Goal: Task Accomplishment & Management: Use online tool/utility

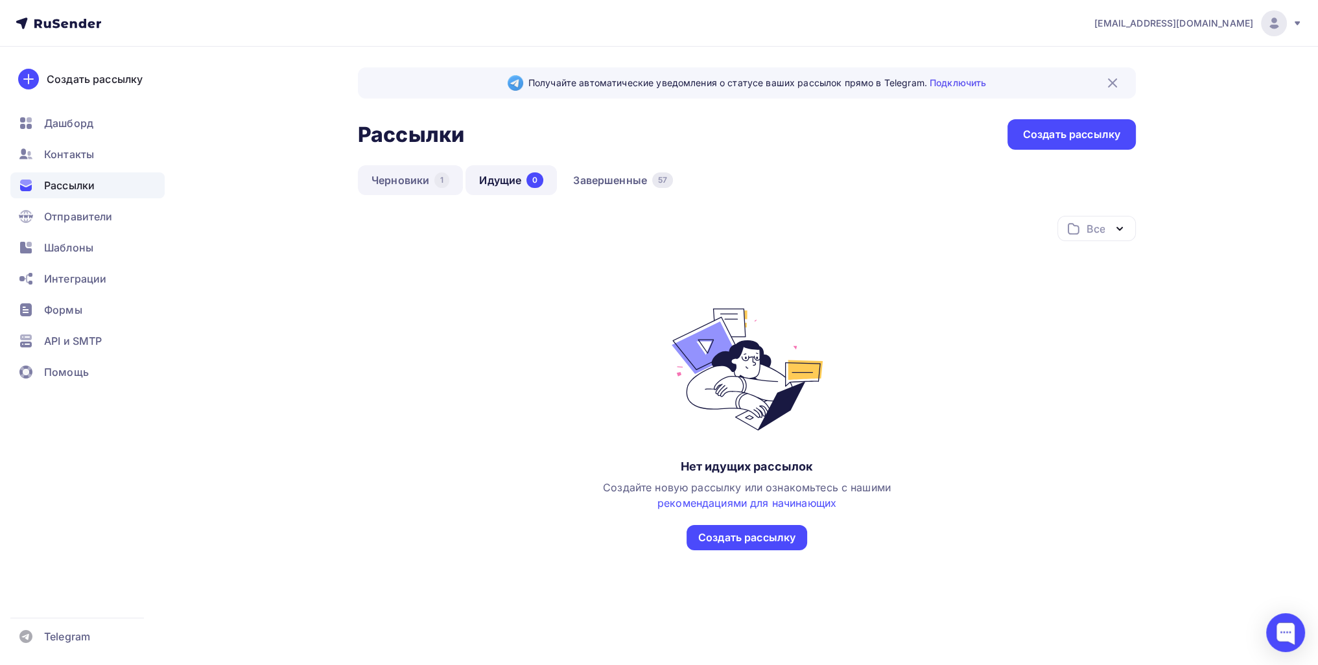
click at [456, 179] on link "Черновики 1" at bounding box center [410, 180] width 105 height 30
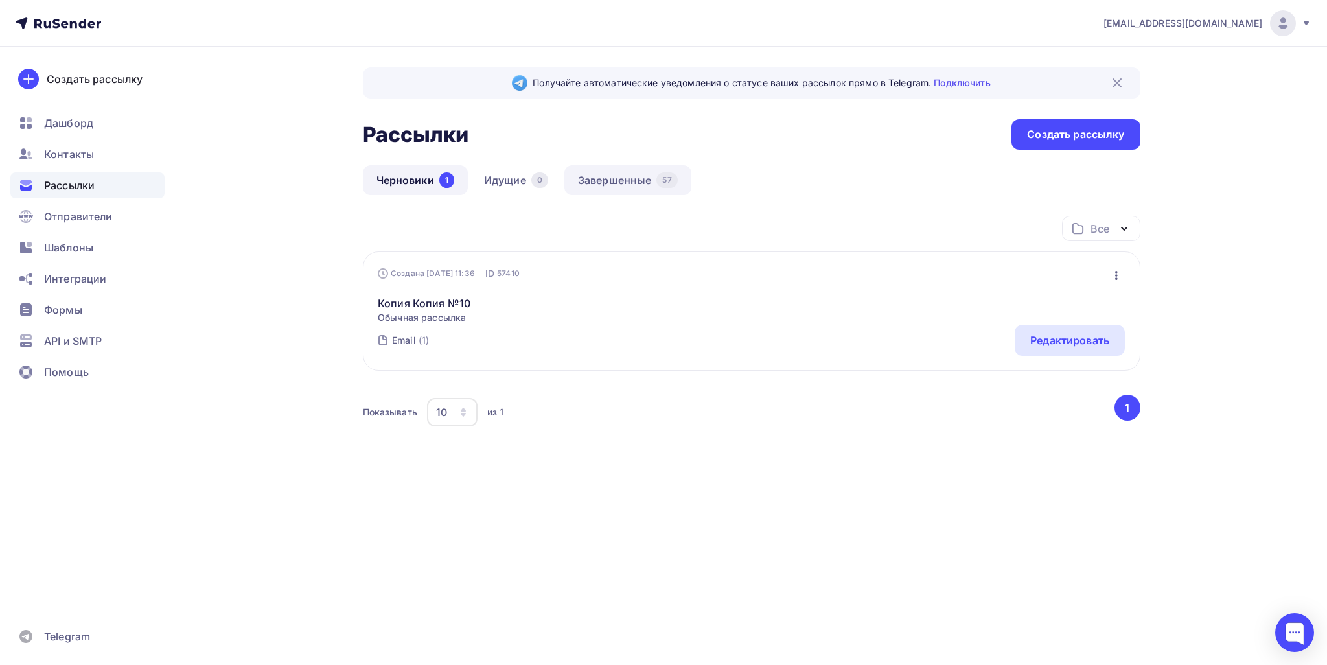
click at [657, 184] on link "Завершенные 57" at bounding box center [627, 180] width 127 height 30
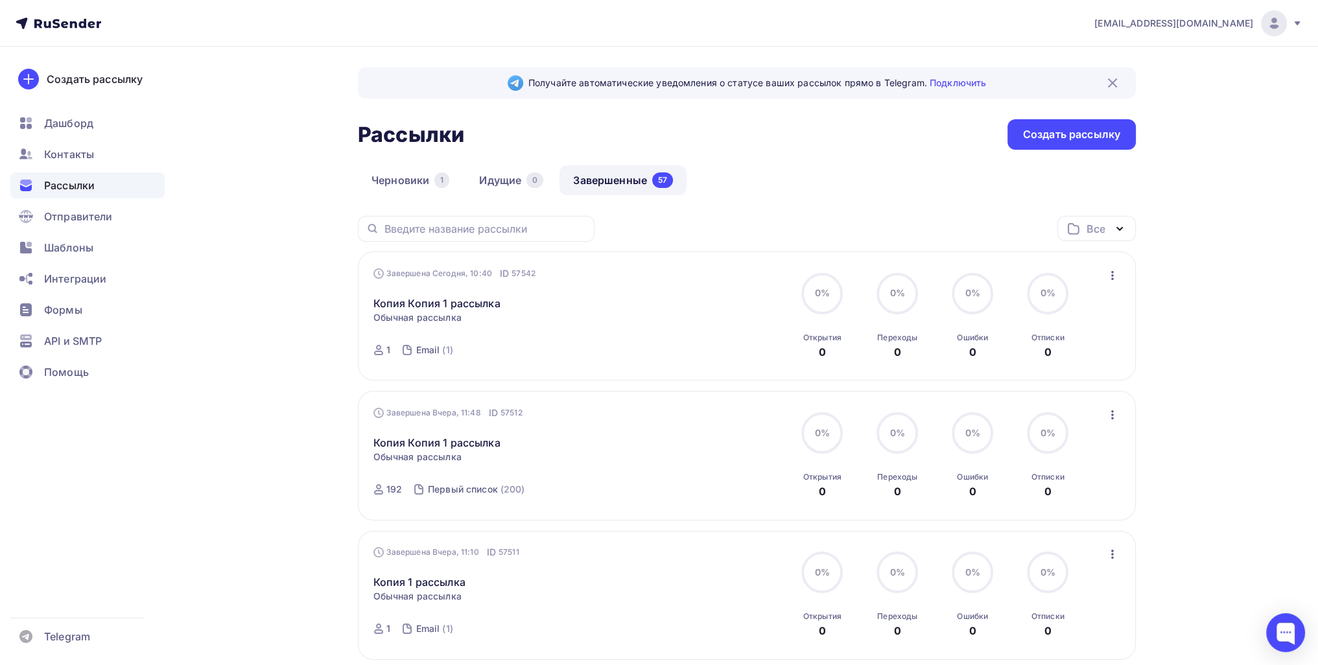
click at [1120, 281] on div "Статистика Обзор рассылки Копировать в новую Добавить в папку" at bounding box center [1112, 275] width 17 height 17
click at [1111, 273] on icon "button" at bounding box center [1112, 276] width 16 height 16
click at [1085, 272] on div "Завершена Сегодня, 10:40 ID 57542 Копия Копия 1 рассылка Статистика Обзор рассы…" at bounding box center [746, 316] width 747 height 99
click at [1102, 275] on div "Завершена Сегодня, 10:40 ID 57542 Копия Копия 1 рассылка Статистика Обзор рассы…" at bounding box center [746, 316] width 747 height 99
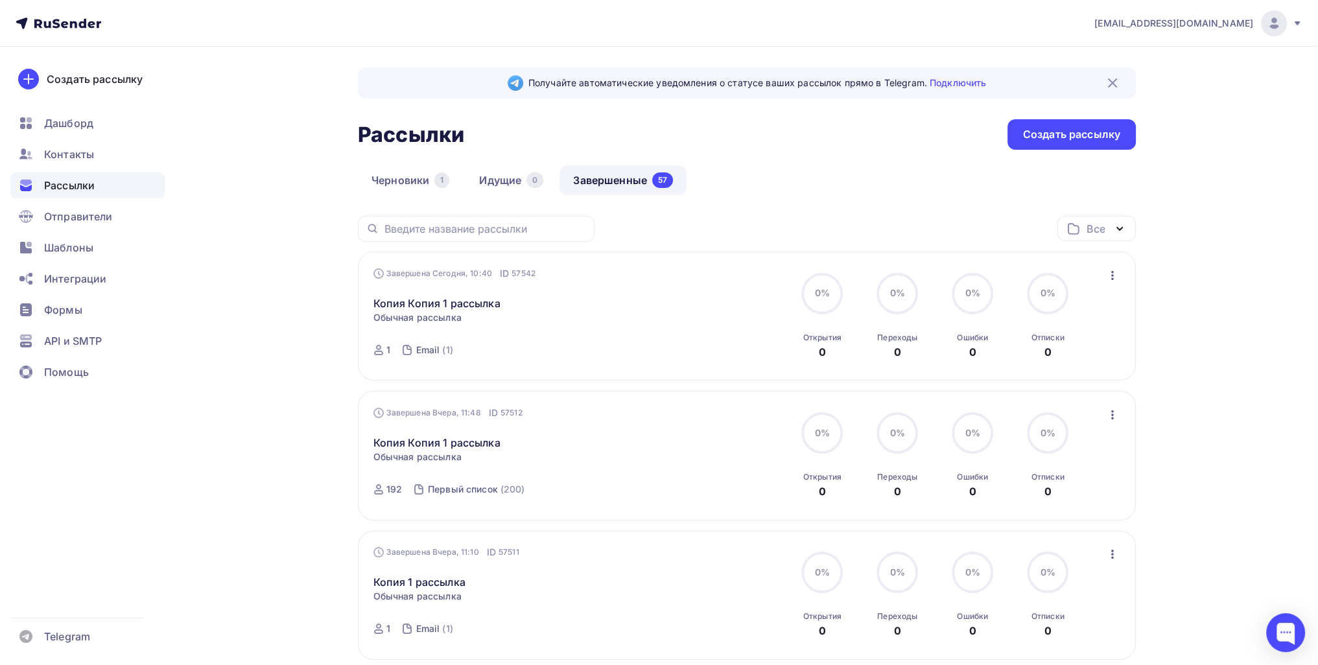
click at [1122, 278] on div "Завершена Сегодня, 10:40 ID 57542 Копия Копия 1 рассылка Статистика Обзор рассы…" at bounding box center [747, 315] width 778 height 129
click at [1117, 278] on icon "button" at bounding box center [1112, 276] width 16 height 16
click at [1123, 430] on div "Завершена Вчера, 11:48 ID 57512 Копия Копия 1 рассылка Статистика Обзор рассылк…" at bounding box center [747, 455] width 778 height 129
click at [1108, 414] on icon "button" at bounding box center [1112, 415] width 16 height 16
click at [1065, 500] on div "Копировать в новую" at bounding box center [1052, 500] width 133 height 16
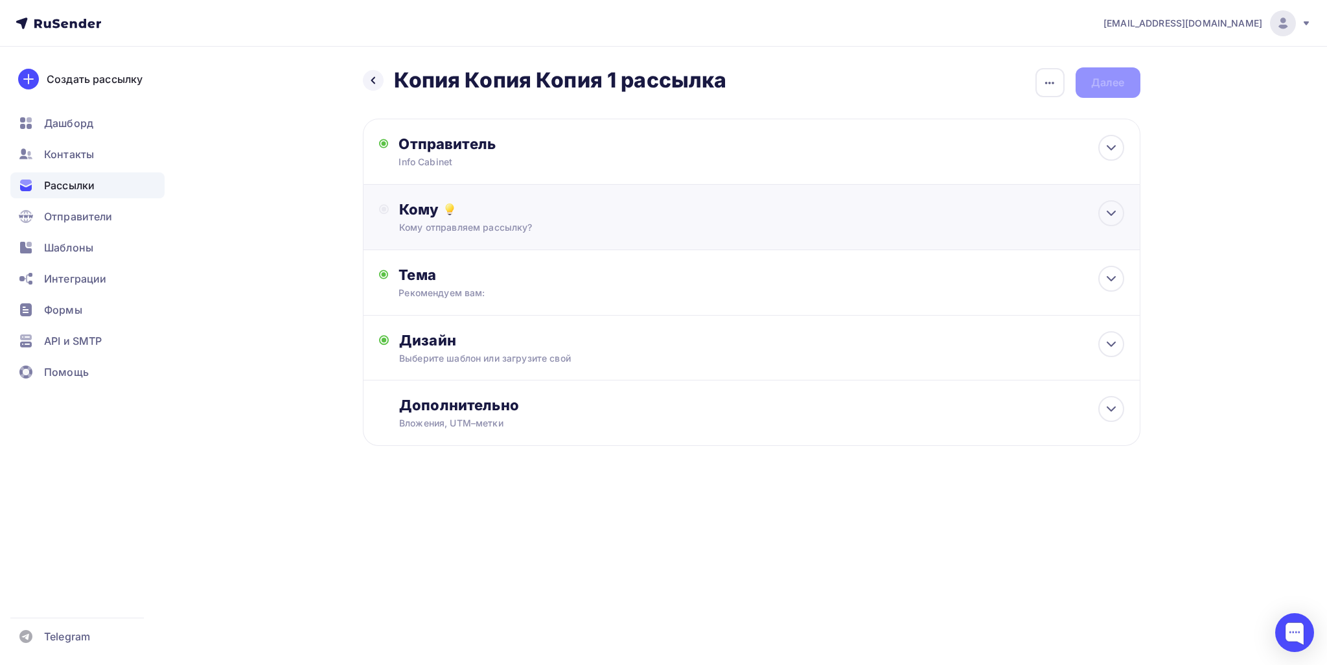
click at [500, 213] on div "Кому" at bounding box center [761, 209] width 725 height 18
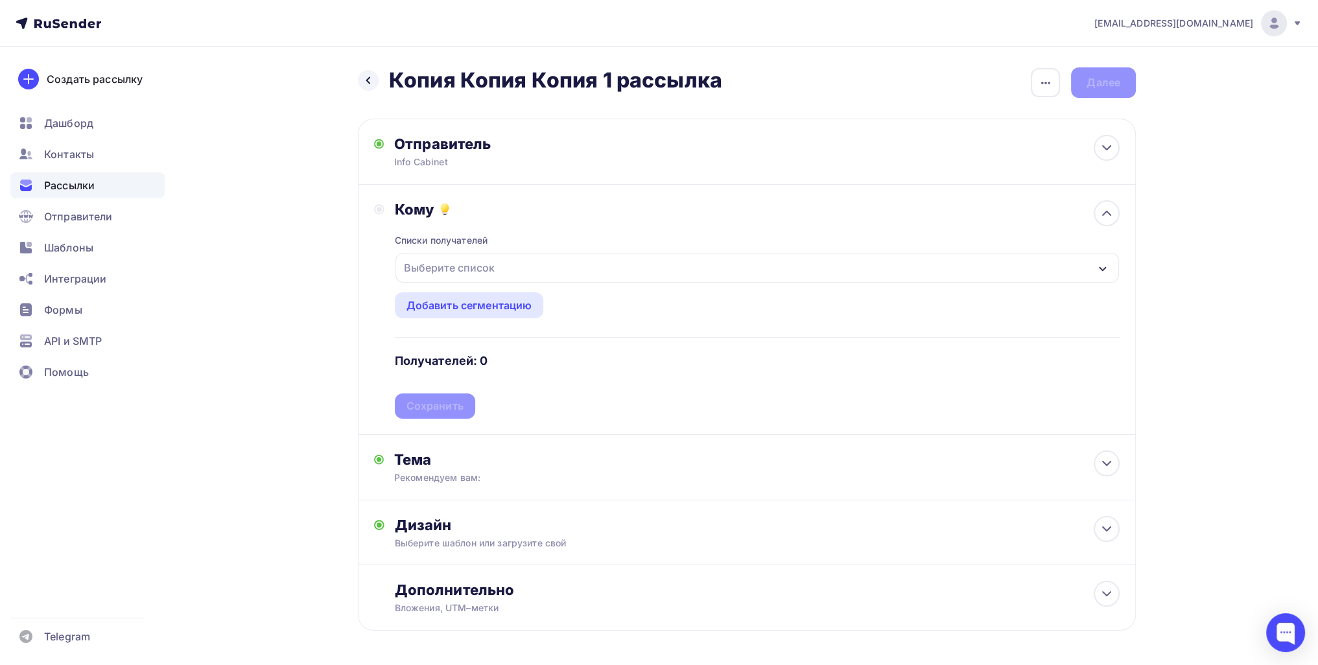
click at [461, 270] on div "Выберите список" at bounding box center [449, 267] width 101 height 23
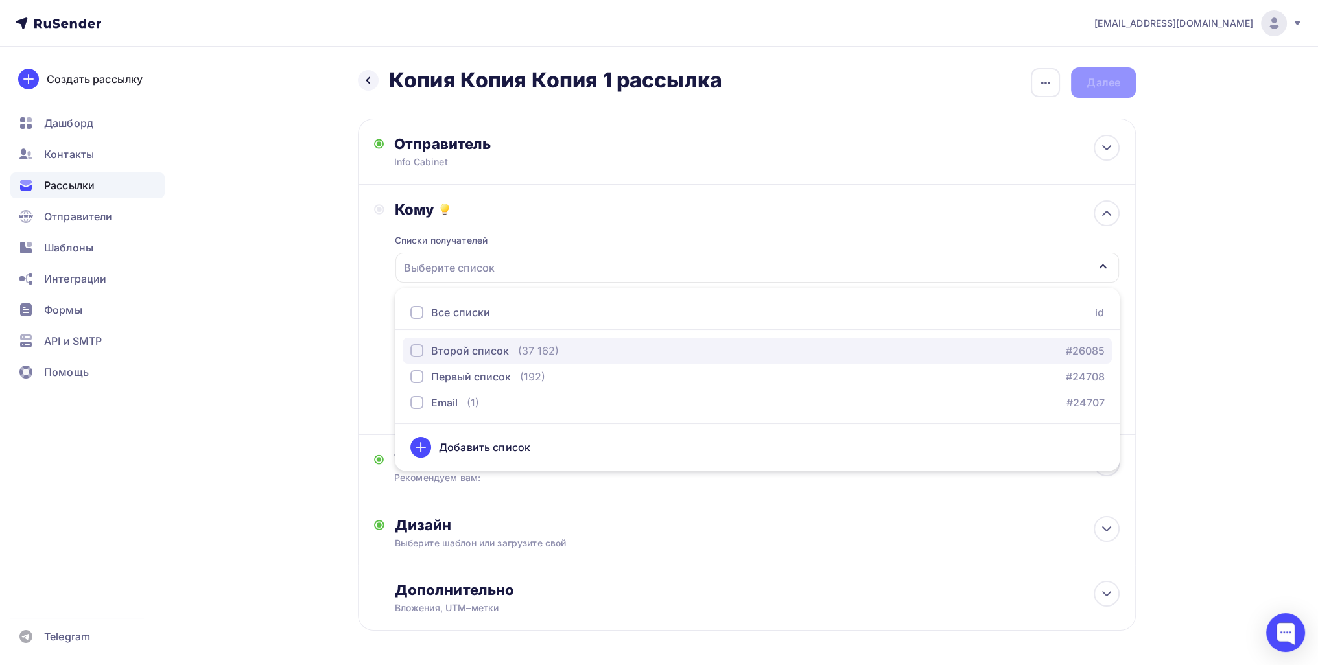
click at [467, 345] on div "Второй список" at bounding box center [470, 351] width 78 height 16
click at [434, 351] on div "Второй список" at bounding box center [470, 351] width 78 height 16
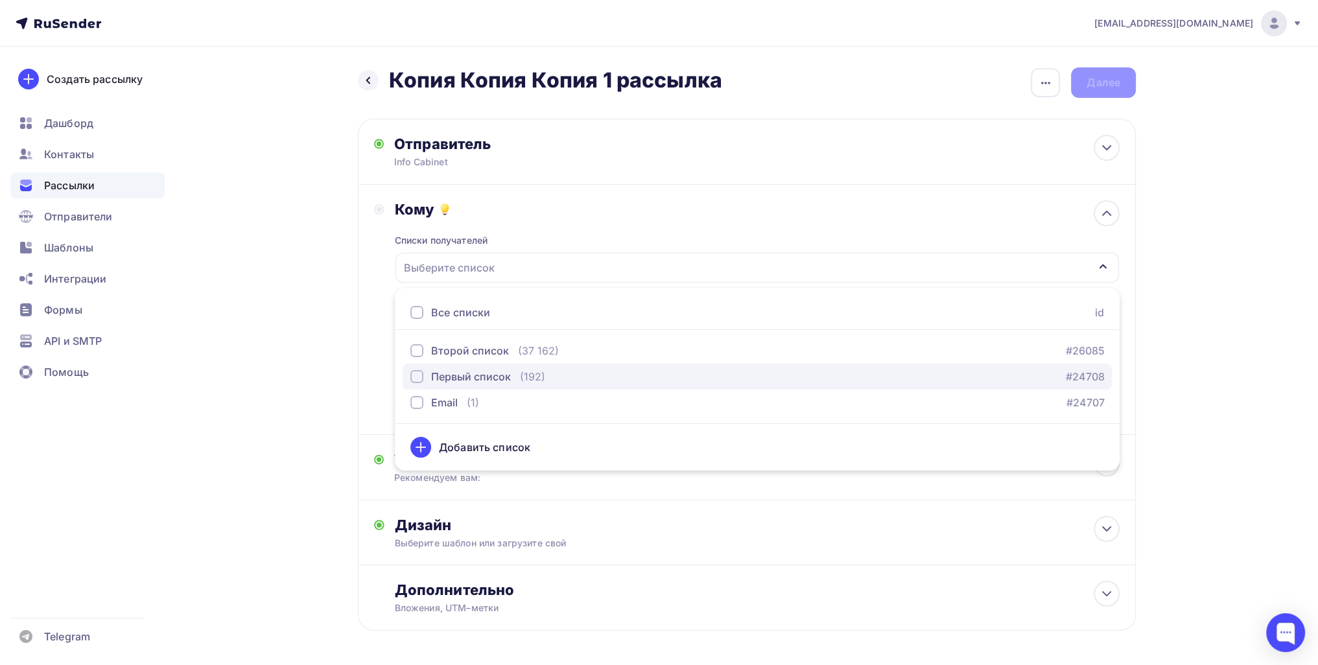
click at [445, 376] on div "Первый список" at bounding box center [471, 377] width 80 height 16
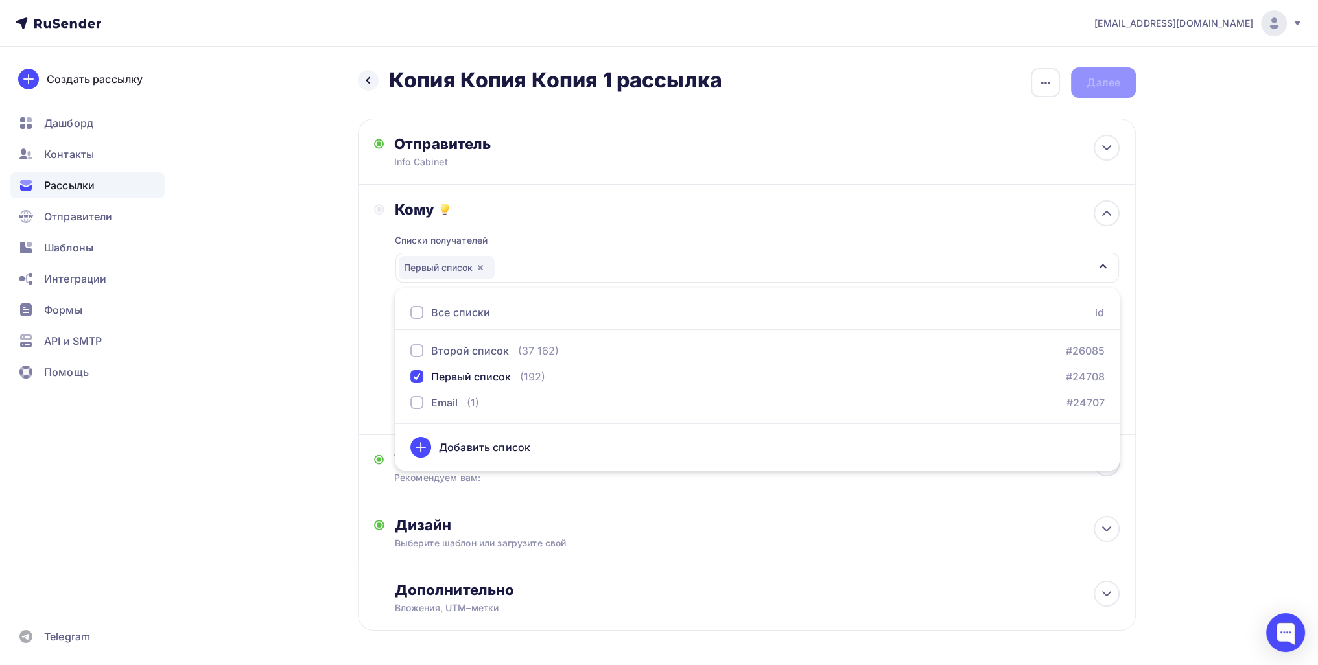
click at [291, 393] on div "Назад Копия Копия Копия 1 рассылка Копия Копия Копия 1 рассылка Закончить позже…" at bounding box center [659, 381] width 1062 height 668
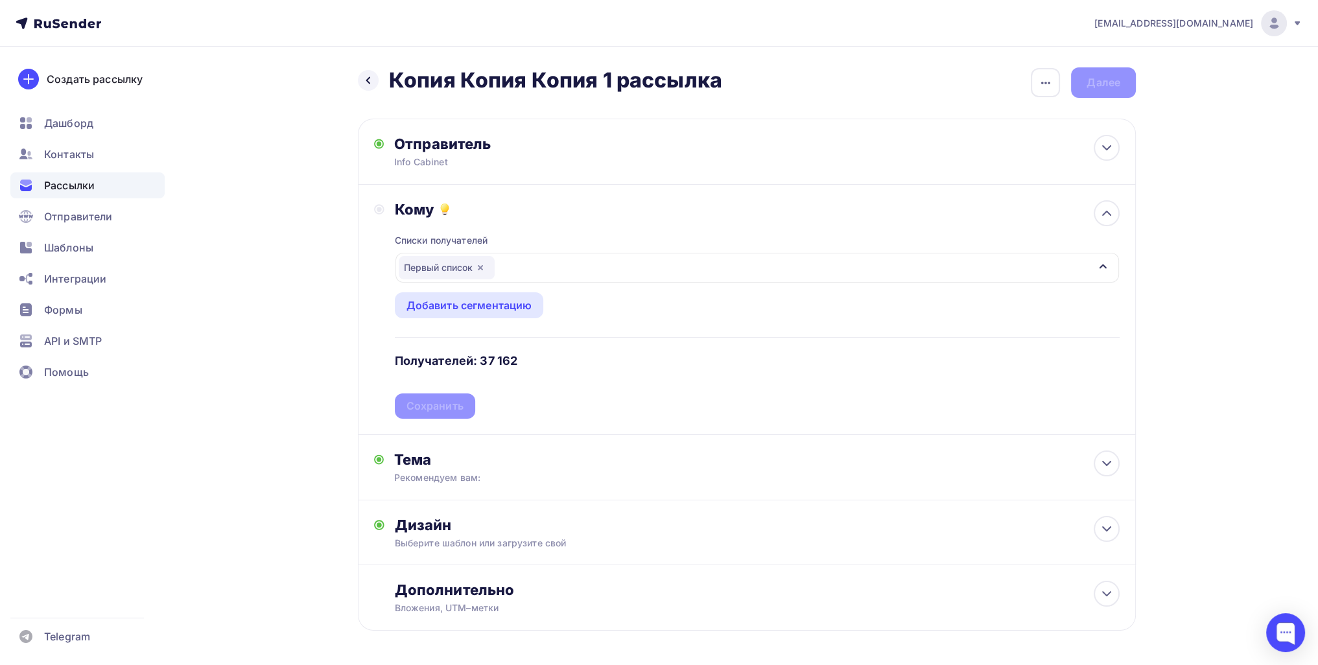
click at [438, 404] on div "Списки получателей Первый список Все списки id Второй список (37 162) #26085 Пе…" at bounding box center [757, 318] width 725 height 200
click at [446, 391] on div "Списки получателей Первый список Все списки id Второй список (37 162) #26085 Пе…" at bounding box center [757, 318] width 725 height 200
drag, startPoint x: 461, startPoint y: 401, endPoint x: 467, endPoint y: 406, distance: 8.2
click at [461, 401] on div "Сохранить" at bounding box center [434, 406] width 57 height 15
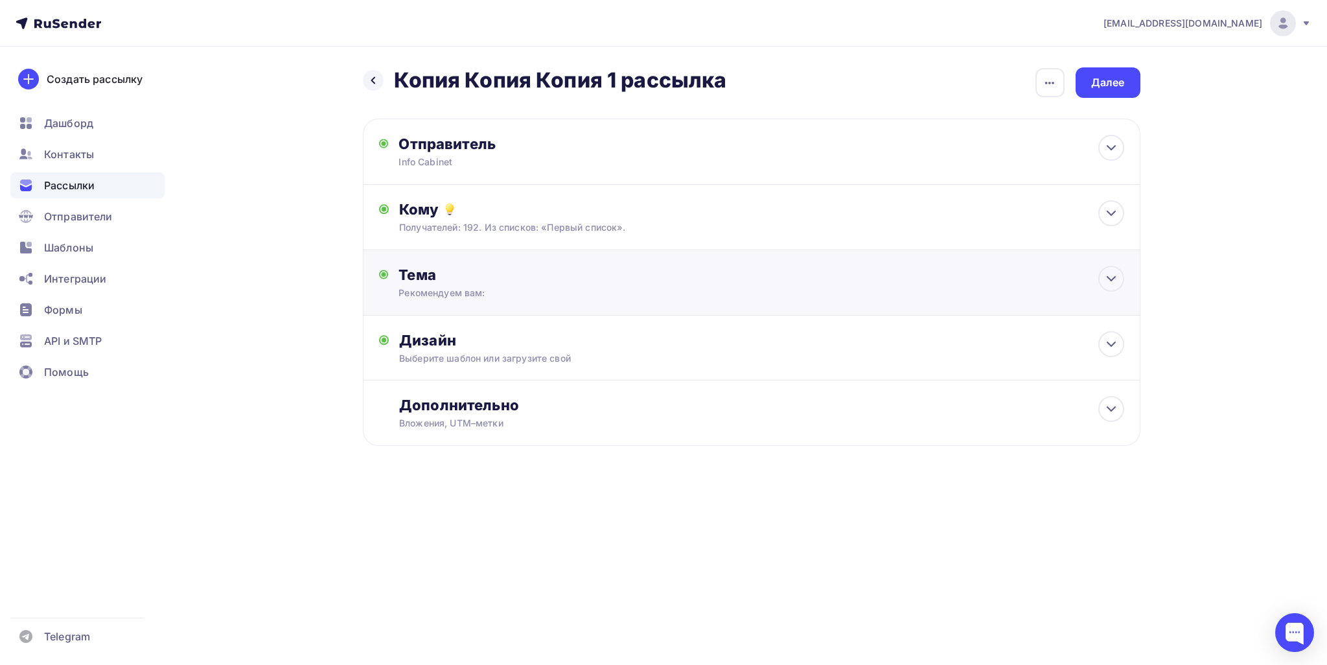
click at [487, 298] on div "Рекомендуем вам:" at bounding box center [514, 292] width 231 height 13
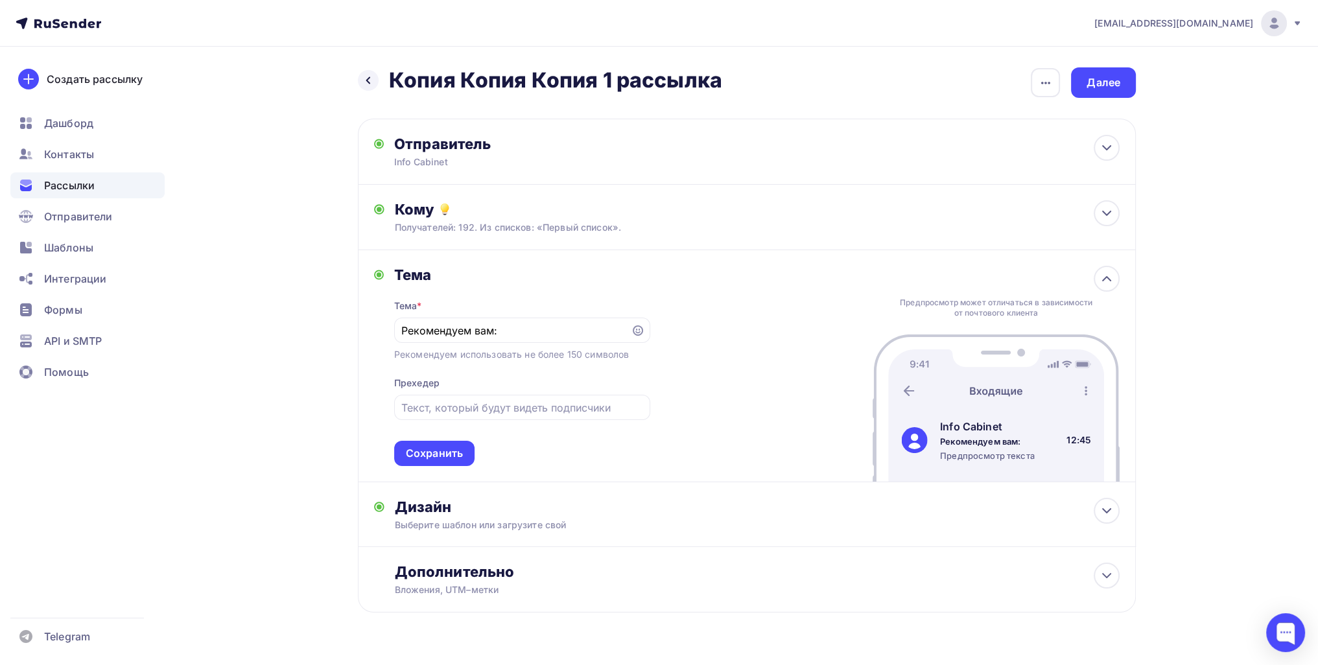
drag, startPoint x: 513, startPoint y: 338, endPoint x: 237, endPoint y: 321, distance: 276.0
click at [236, 321] on div "Назад Копия Копия Копия 1 рассылка Копия Копия Копия 1 рассылка Закончить позже…" at bounding box center [659, 371] width 1062 height 649
type input "Ж"
type input "М"
type input "В"
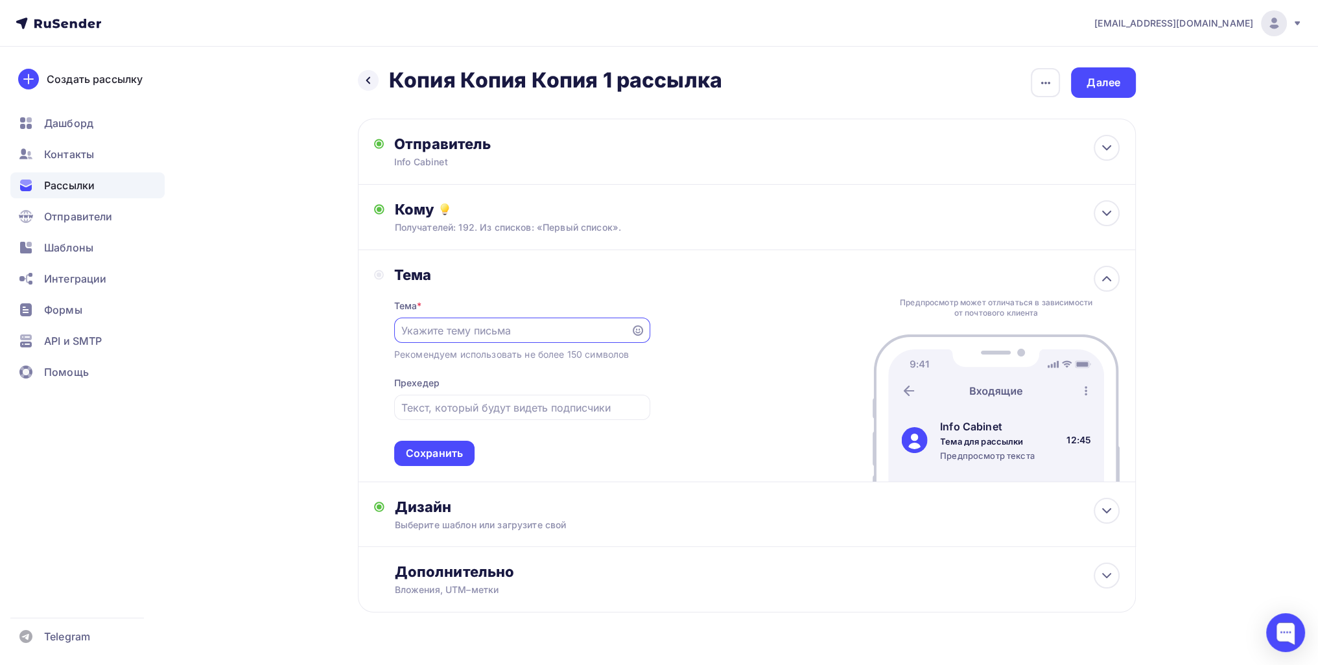
type input "О"
type input "В"
type input "Приглашение!"
click at [425, 447] on div "Сохранить" at bounding box center [434, 453] width 57 height 15
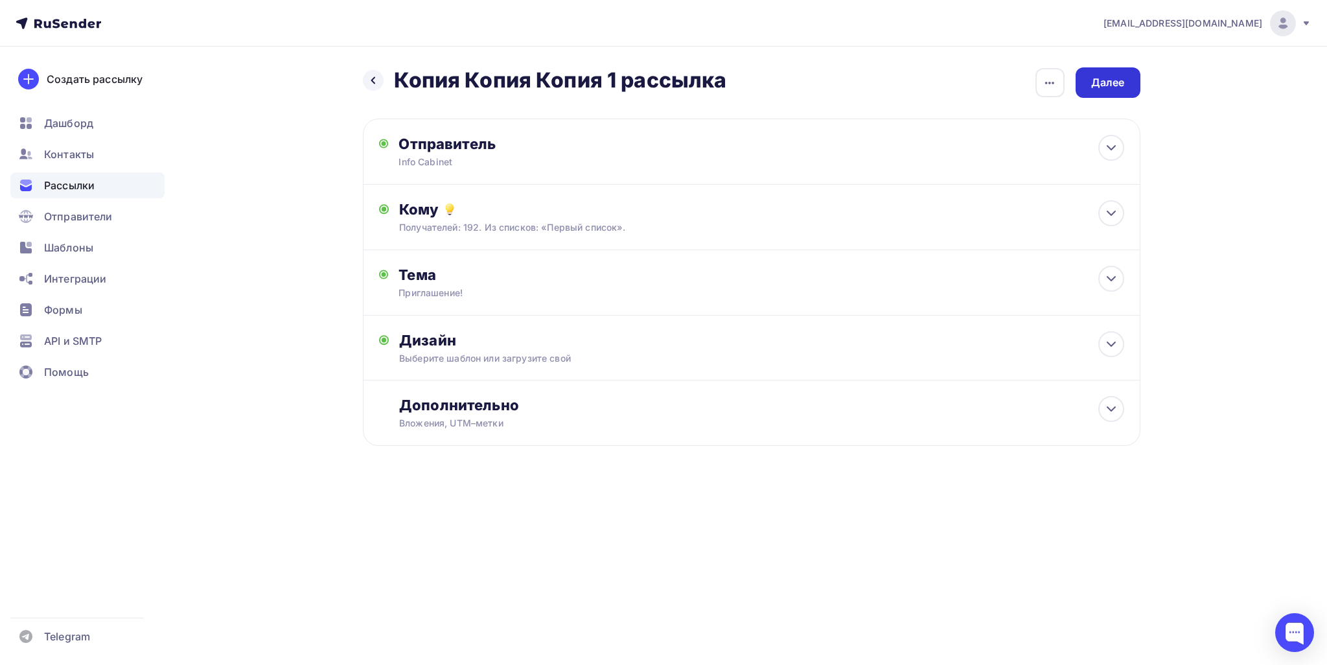
click at [1095, 89] on div "Далее" at bounding box center [1108, 82] width 34 height 15
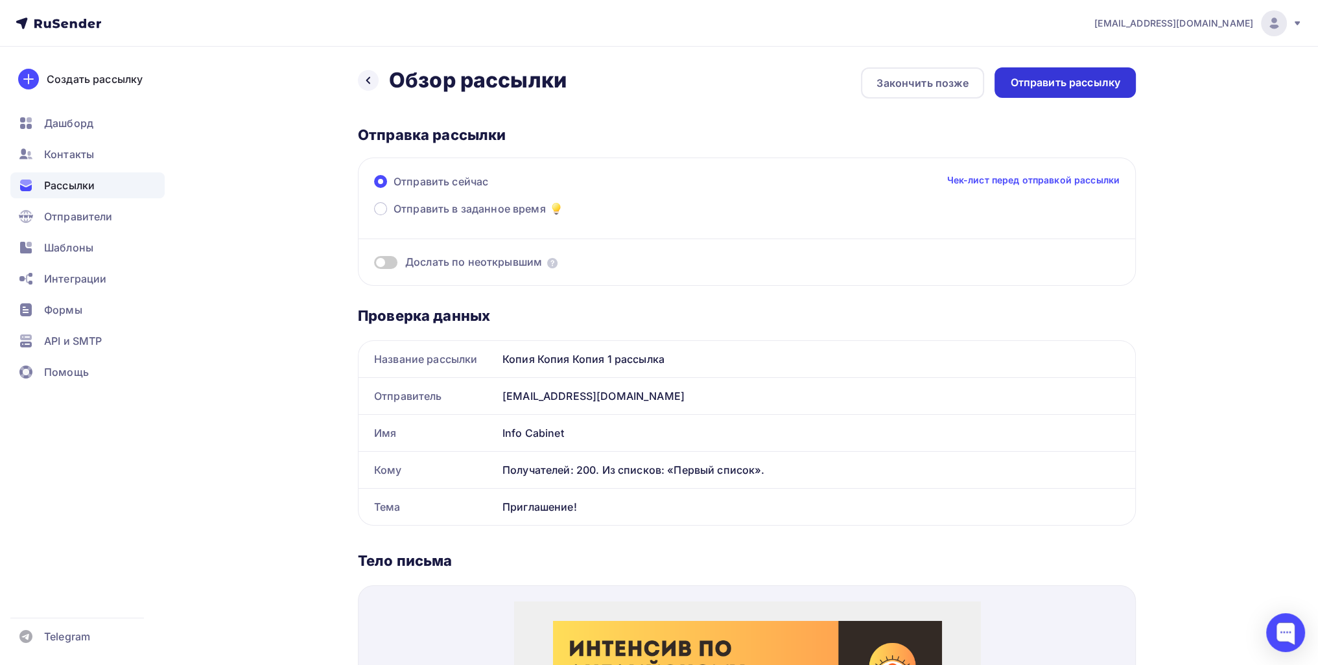
click at [1045, 84] on div "Отправить рассылку" at bounding box center [1065, 82] width 110 height 15
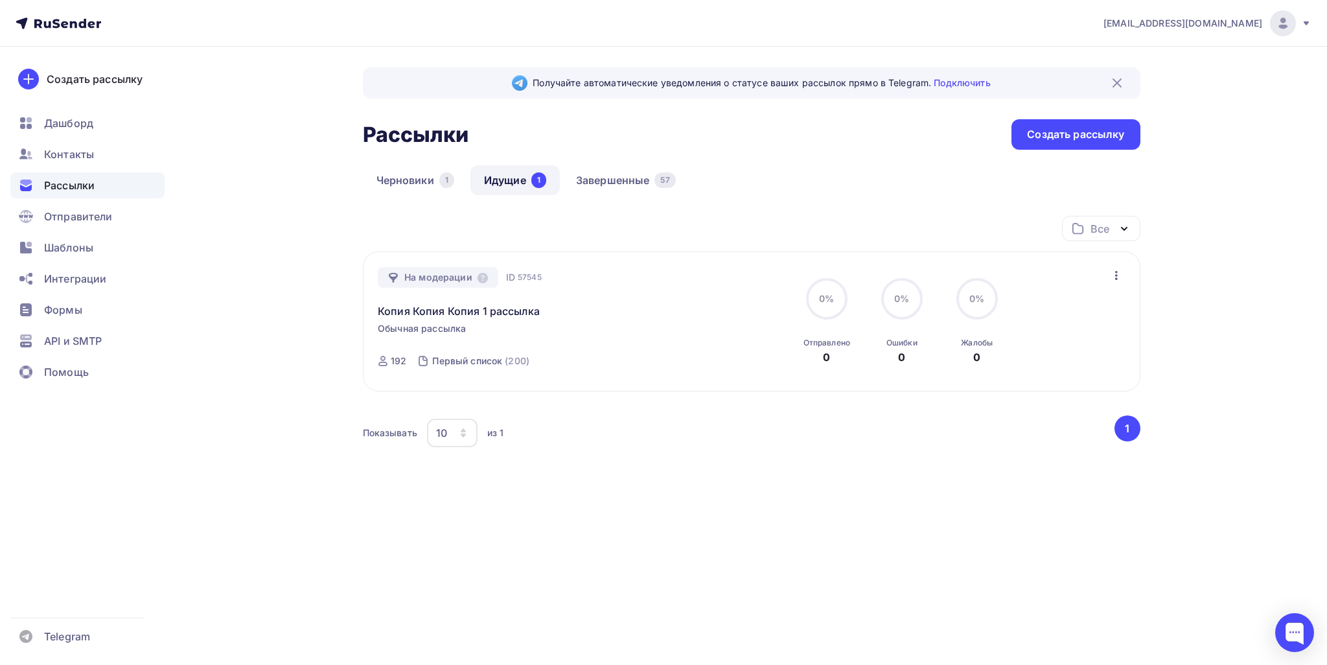
click at [440, 203] on div "Черновики 1 Идущие 1 Завершенные 57" at bounding box center [752, 190] width 778 height 51
click at [432, 184] on link "Черновики 1" at bounding box center [415, 180] width 105 height 30
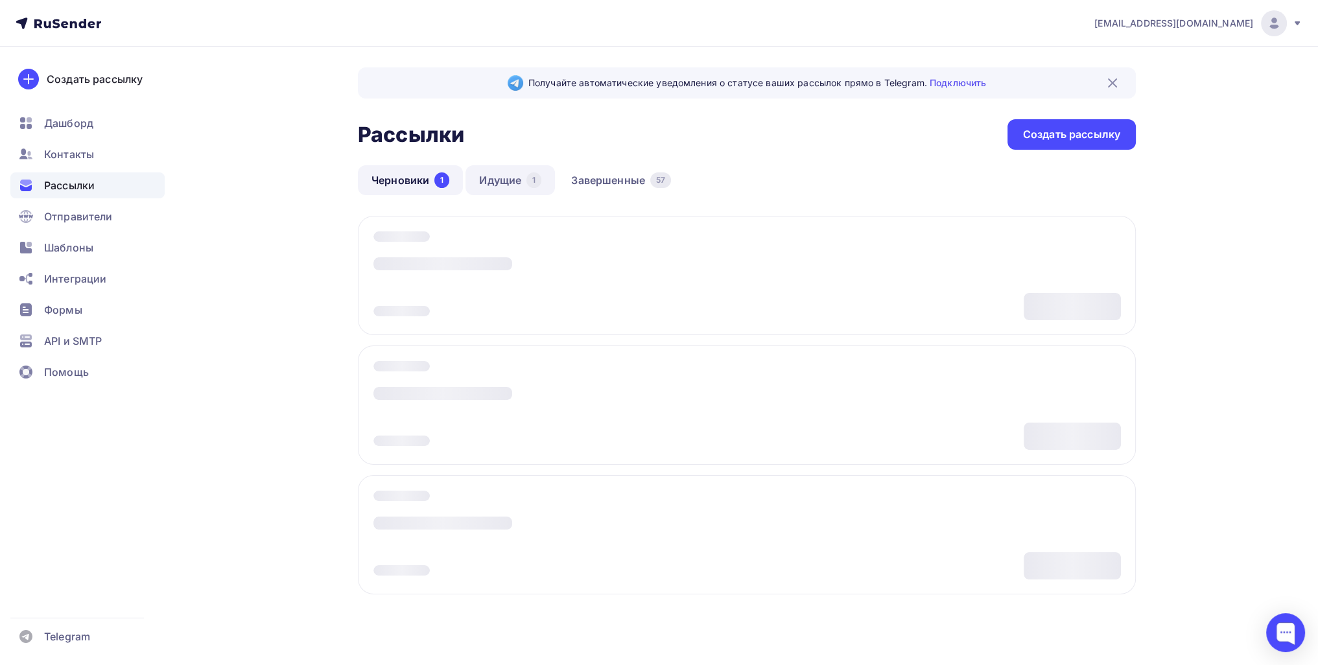
click at [515, 181] on link "Идущие 1" at bounding box center [509, 180] width 89 height 30
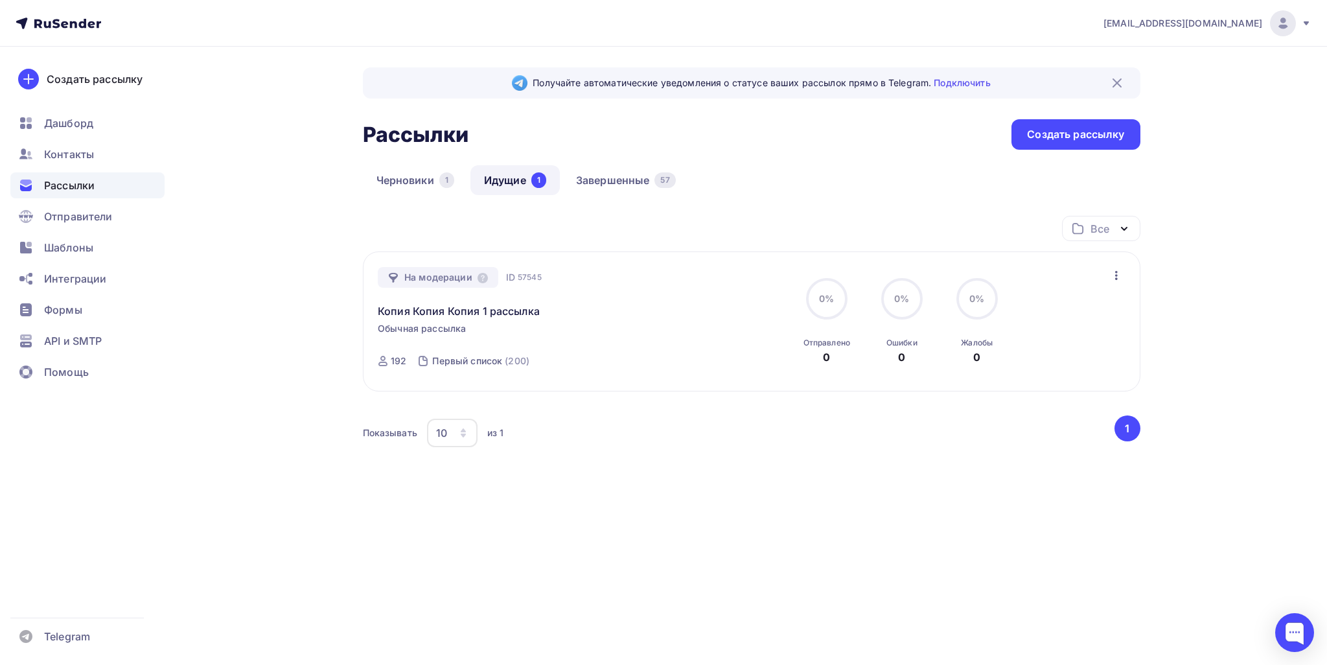
click at [1111, 277] on icon "button" at bounding box center [1117, 276] width 16 height 16
click at [1264, 361] on div "mironov1-93@mail.ru Аккаунт Тарифы Выйти Создать рассылку Дашборд Контакты Расс…" at bounding box center [663, 289] width 1327 height 579
click at [423, 182] on link "Черновики 1" at bounding box center [415, 180] width 105 height 30
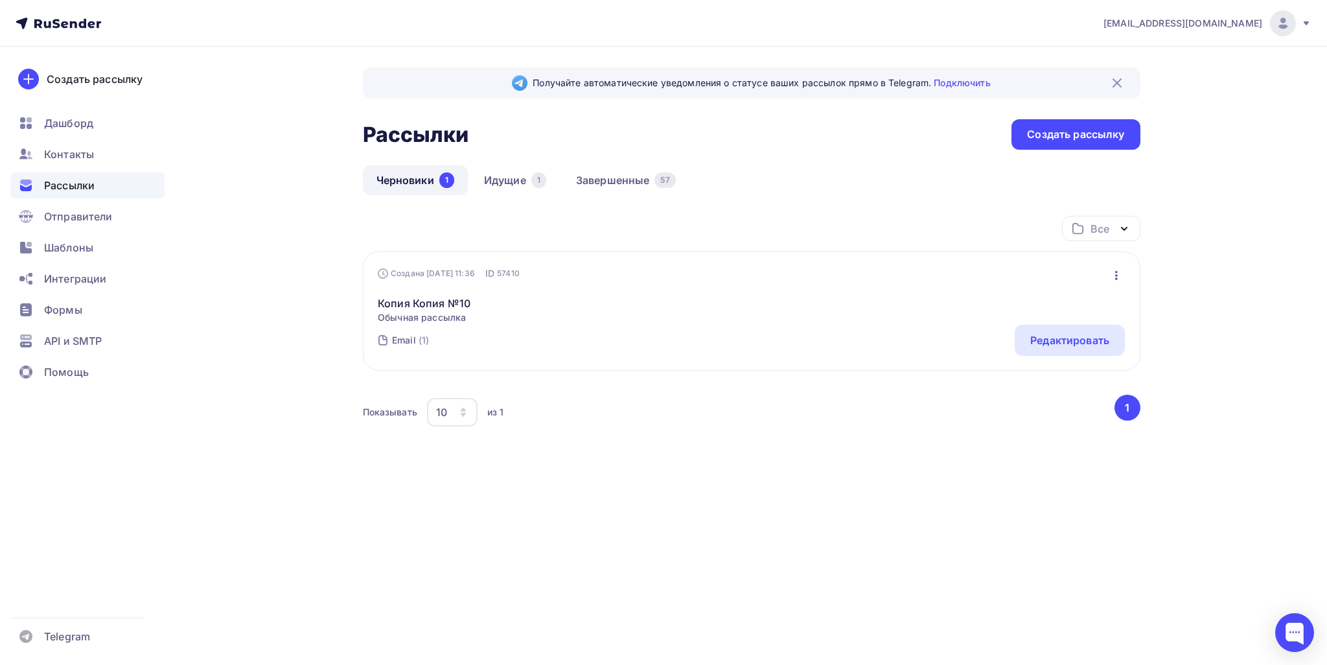
click at [539, 157] on div "Получайте автоматические уведомления о статусе ваших рассылок прямо в Telegram.…" at bounding box center [752, 271] width 778 height 408
click at [592, 181] on link "Завершенные 57" at bounding box center [626, 180] width 127 height 30
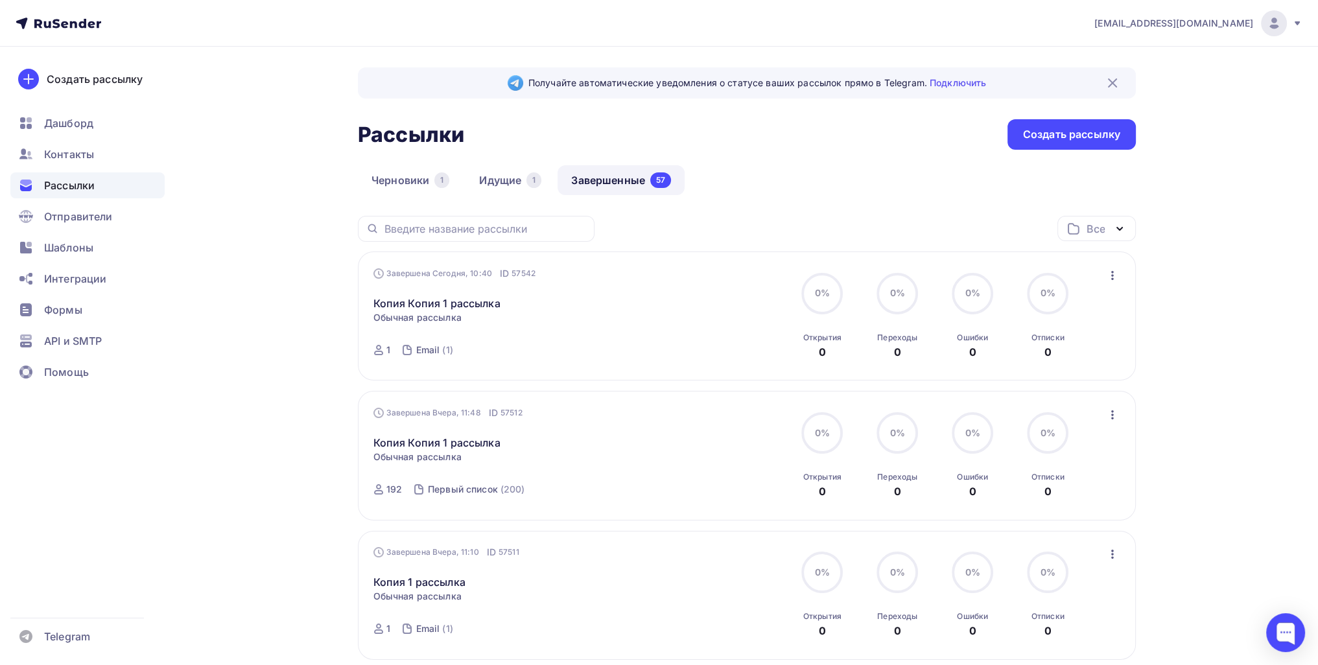
click at [1104, 278] on icon "button" at bounding box center [1112, 276] width 16 height 16
click at [1104, 360] on div "Копировать в новую" at bounding box center [1052, 361] width 133 height 16
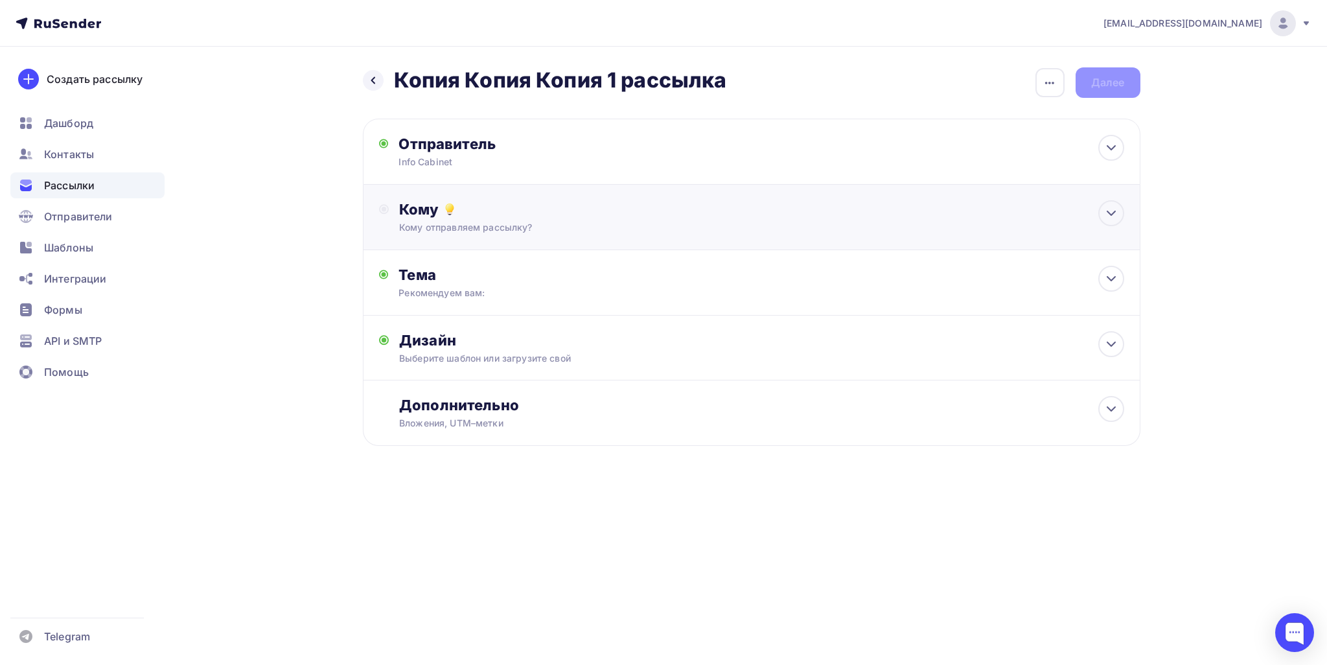
click at [674, 222] on div "Кому отправляем рассылку?" at bounding box center [725, 227] width 653 height 13
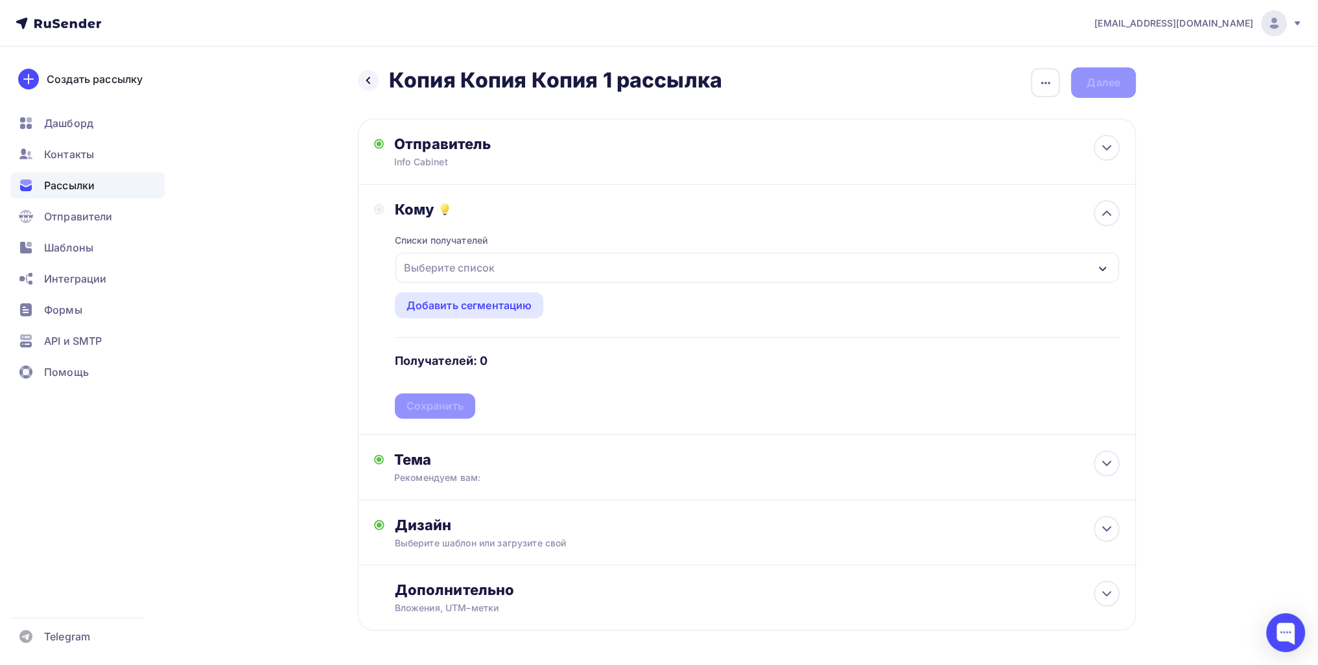
click at [632, 356] on div "Списки получателей Выберите список Все списки id Второй список (37 162) #26085 …" at bounding box center [757, 318] width 725 height 200
click at [580, 524] on div "Дизайн" at bounding box center [757, 525] width 725 height 18
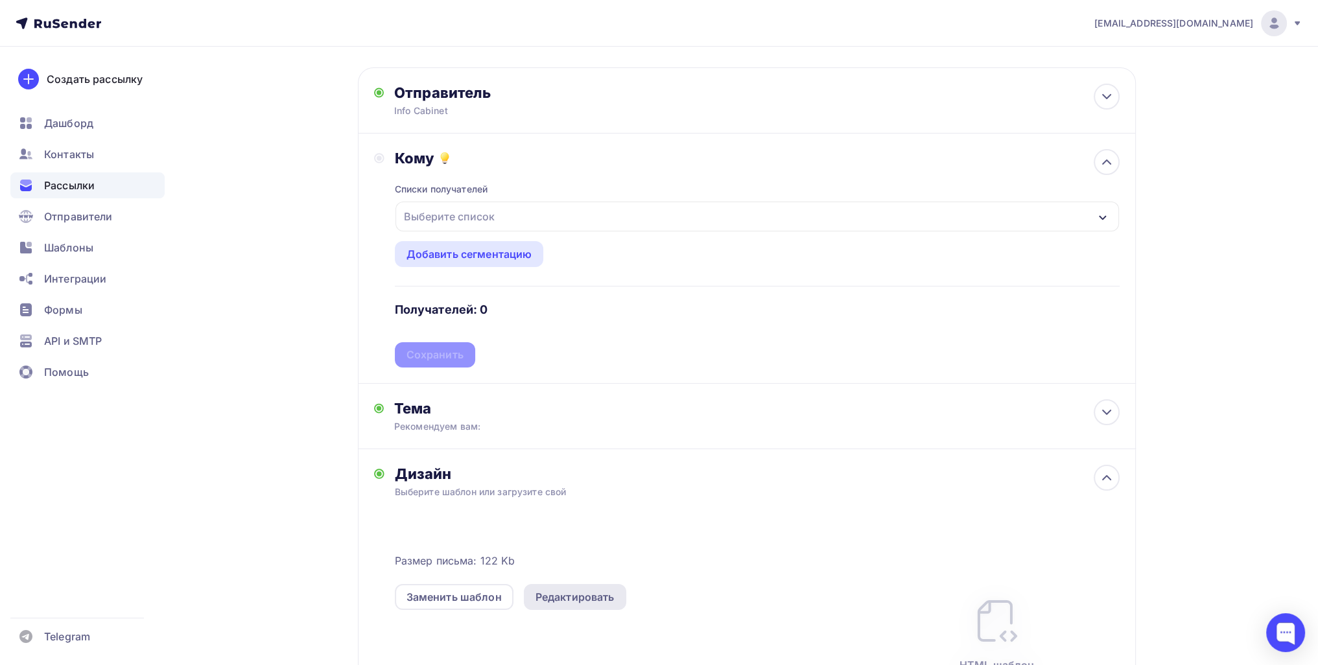
scroll to position [194, 0]
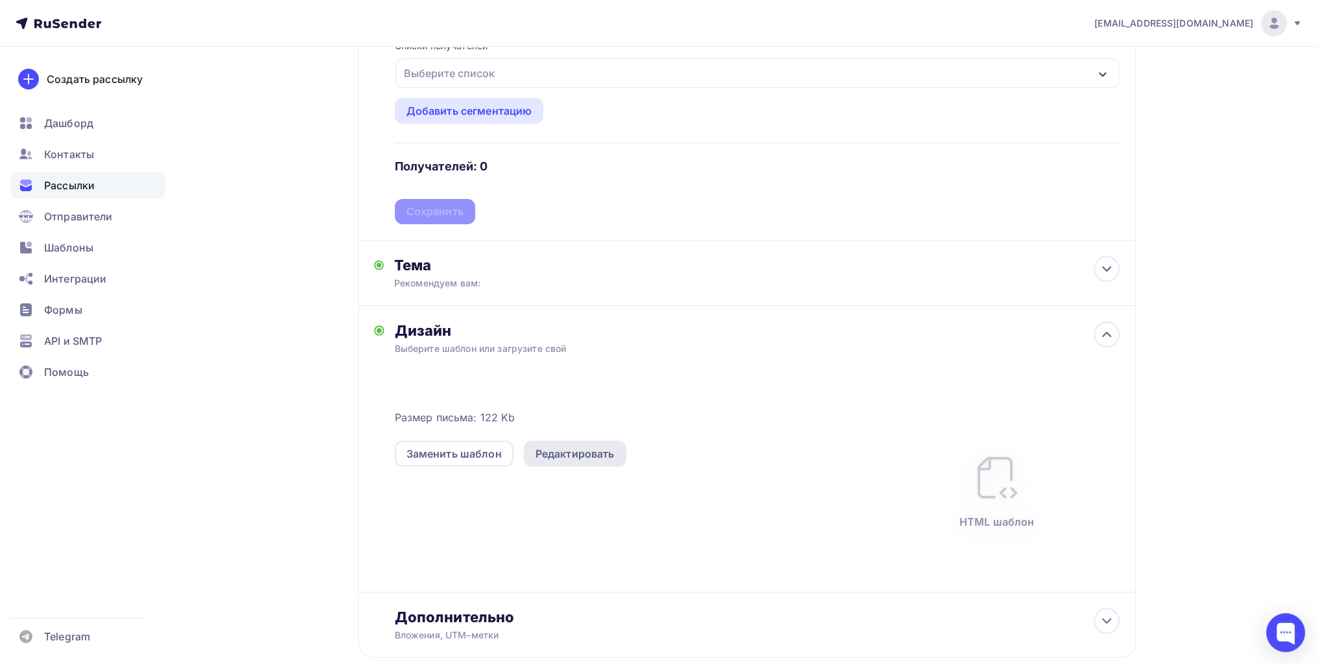
click at [576, 454] on div "Редактировать" at bounding box center [574, 454] width 79 height 16
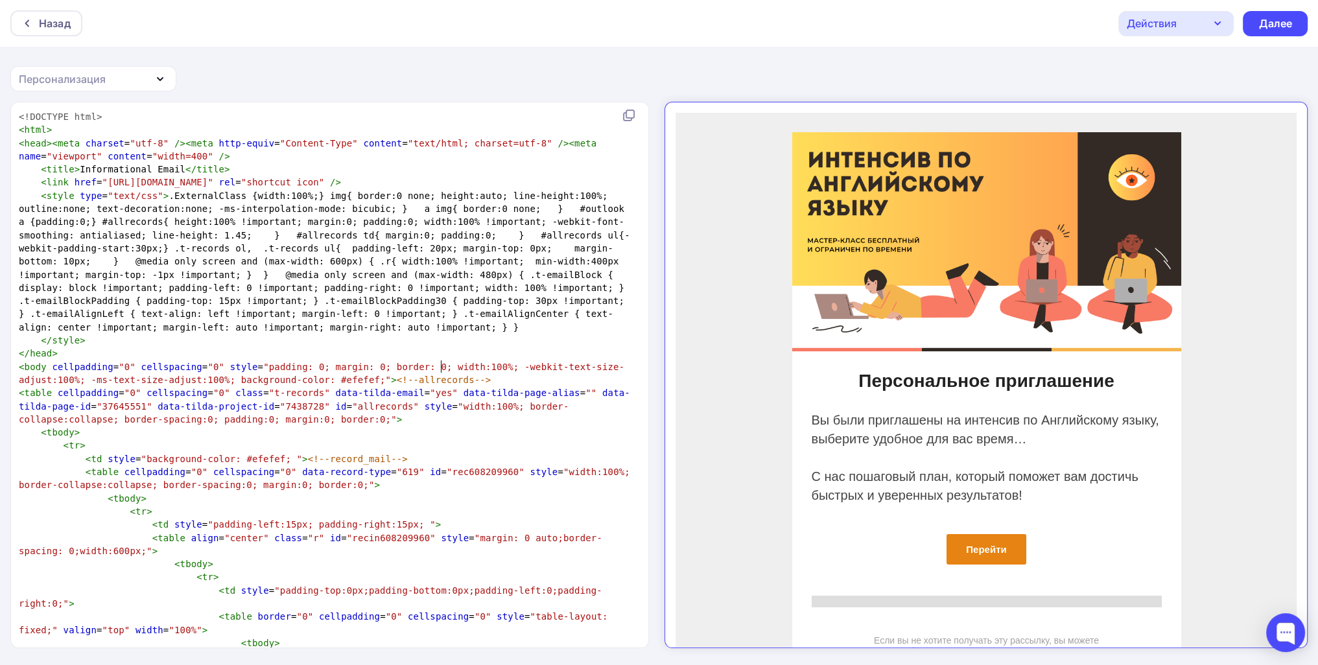
scroll to position [5, 0]
click at [440, 371] on pre "< body cellpadding = "0" cellspacing = "0" style = "padding: 0; margin: 0; bord…" at bounding box center [327, 373] width 622 height 27
type textarea "<!DOCTYPE html> <html> <head><meta charset="utf-8" /><meta http-equiv="Content-…"
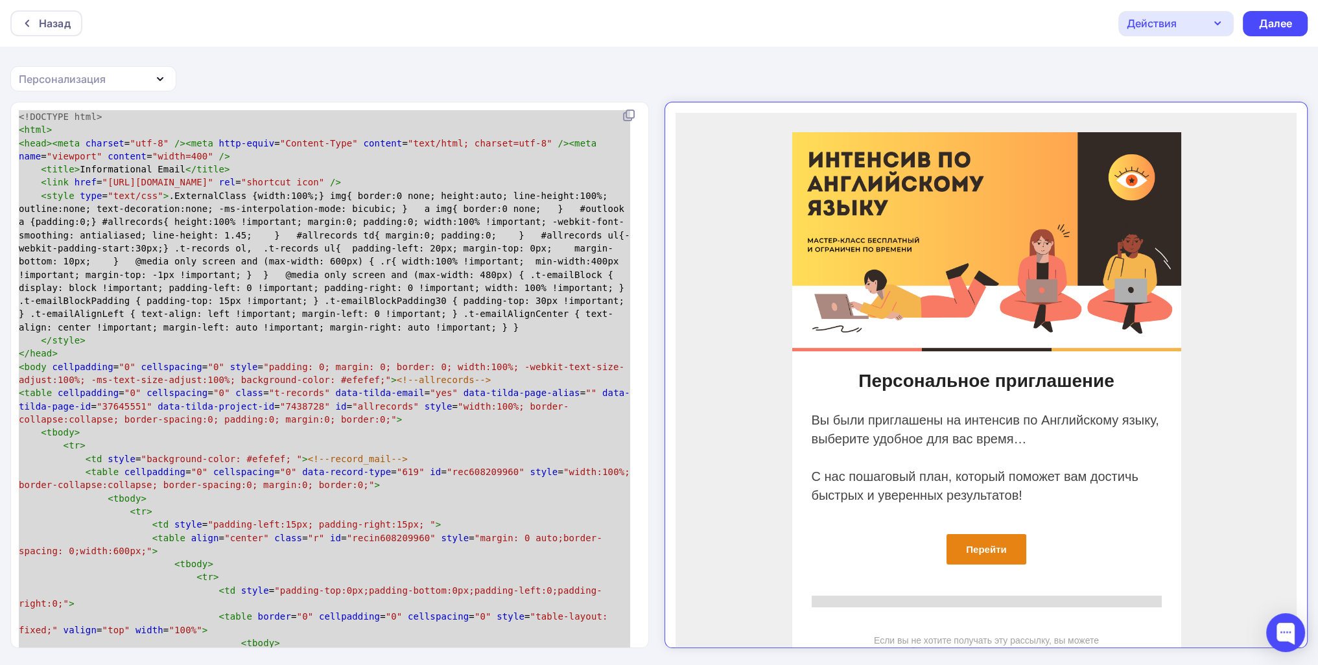
click at [83, 22] on div "Назад Действия Отправить тестовое письмо Сохранить в Мои шаблоны Выйти без сохр…" at bounding box center [659, 23] width 1318 height 47
click at [49, 22] on div "Назад" at bounding box center [55, 24] width 32 height 16
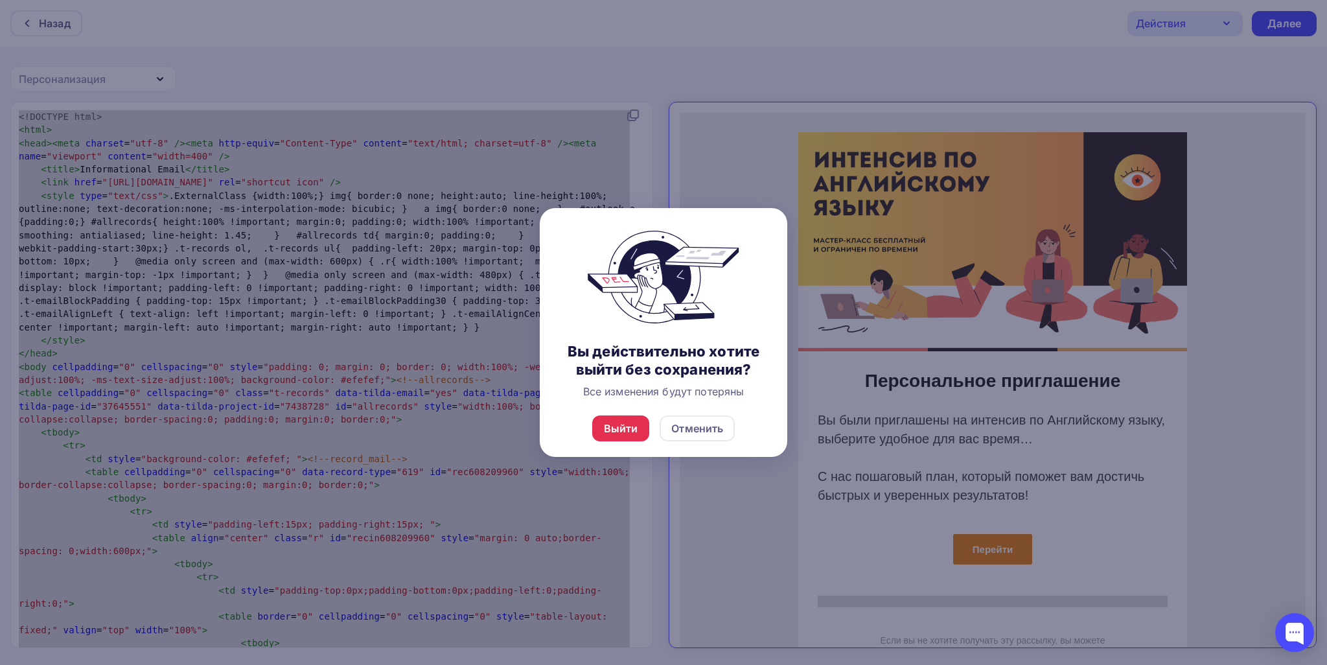
click at [613, 413] on div "Выйти Отменить" at bounding box center [664, 428] width 248 height 57
click at [614, 426] on div "Выйти" at bounding box center [621, 429] width 34 height 16
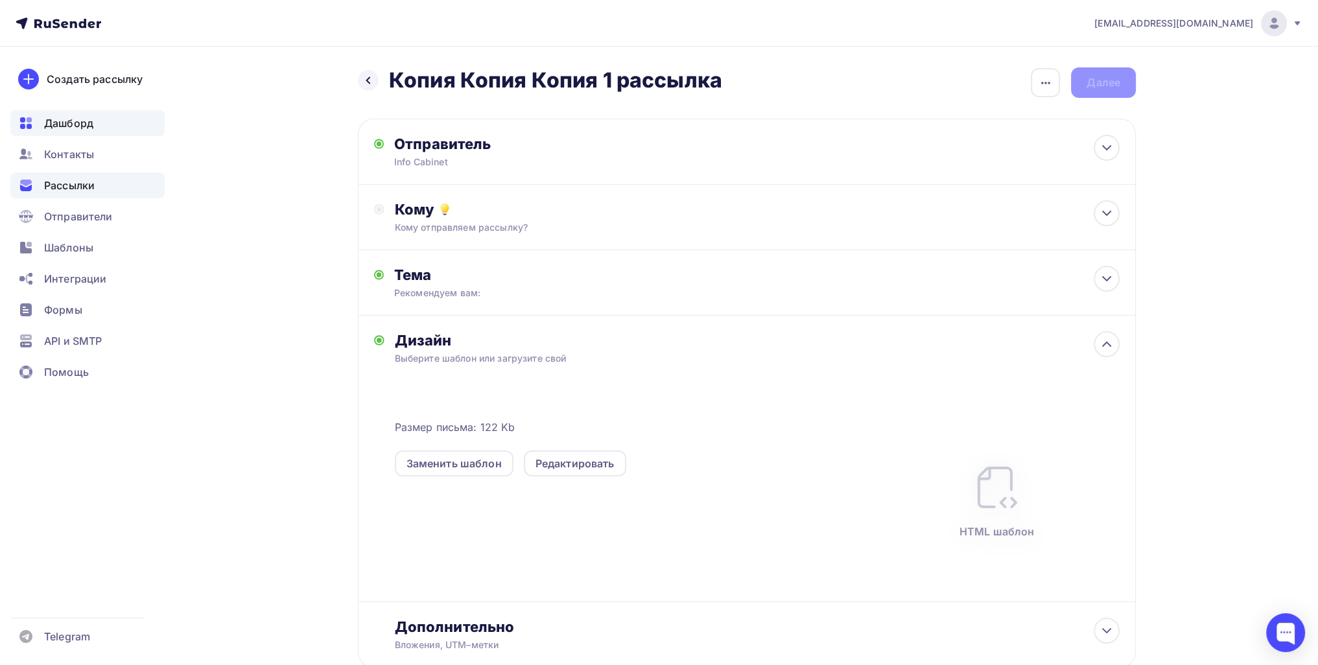
click at [69, 128] on span "Дашборд" at bounding box center [68, 123] width 49 height 16
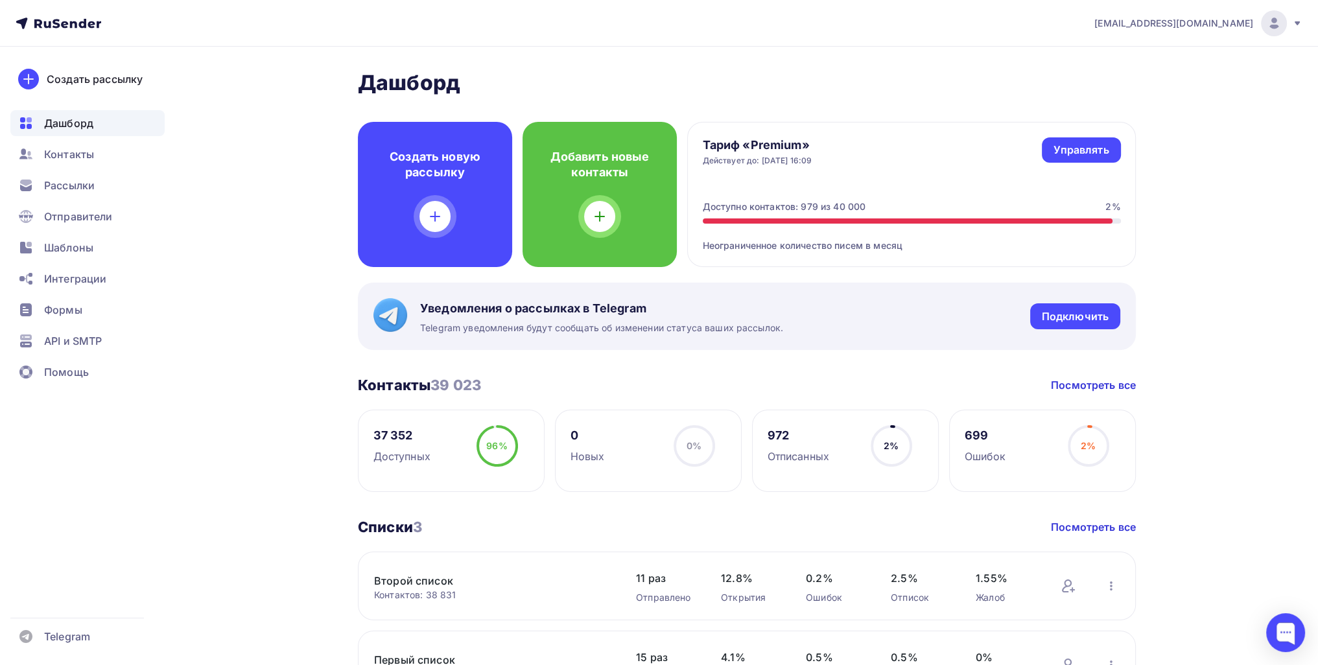
click at [1270, 38] on nav "mironov1-93@mail.ru Аккаунт Тарифы Выйти Создать рассылку Дашборд Контакты Расс…" at bounding box center [659, 23] width 1318 height 47
click at [1244, 26] on span "mironov1-93@mail.ru" at bounding box center [1173, 23] width 159 height 13
click at [77, 380] on div "Помощь" at bounding box center [87, 372] width 154 height 26
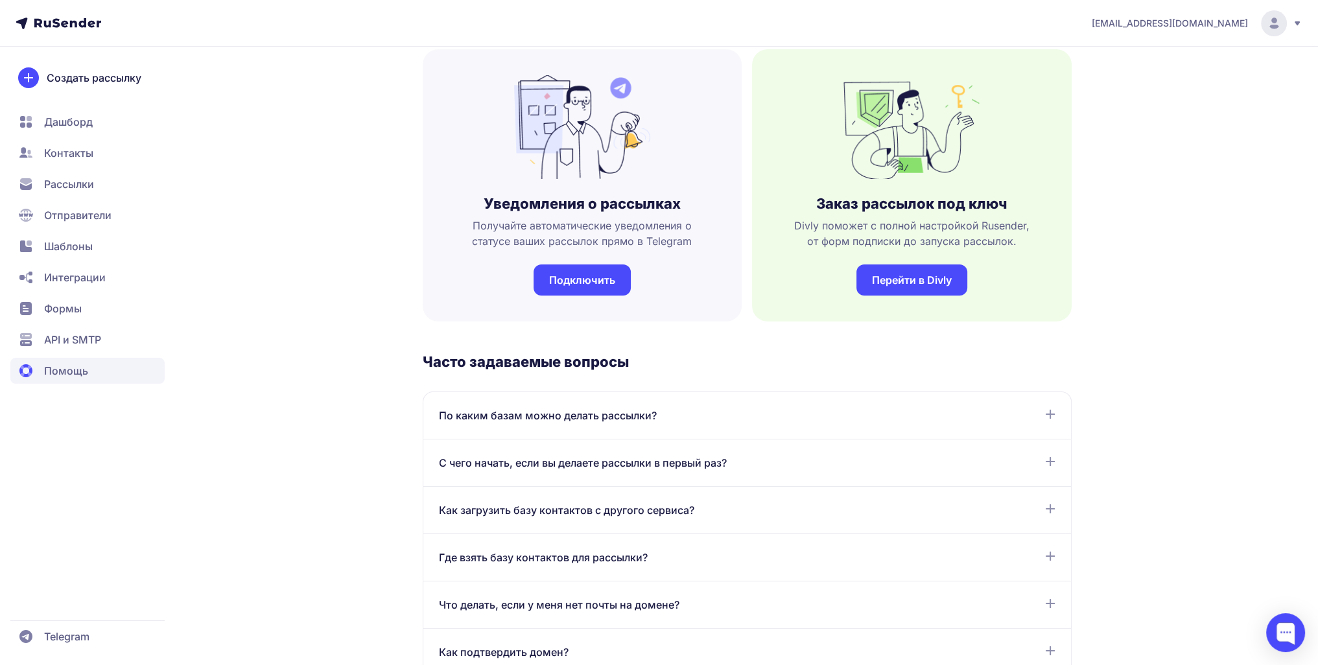
scroll to position [296, 0]
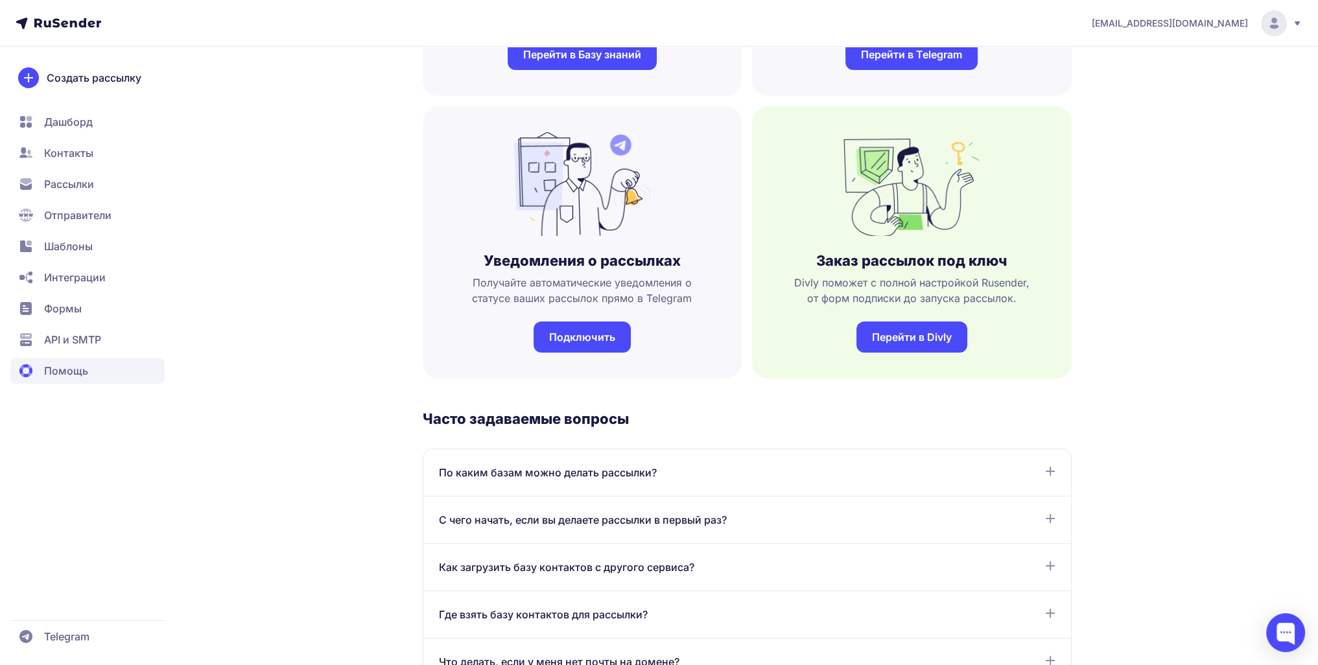
click at [34, 350] on span "API и SMTP" at bounding box center [87, 340] width 154 height 26
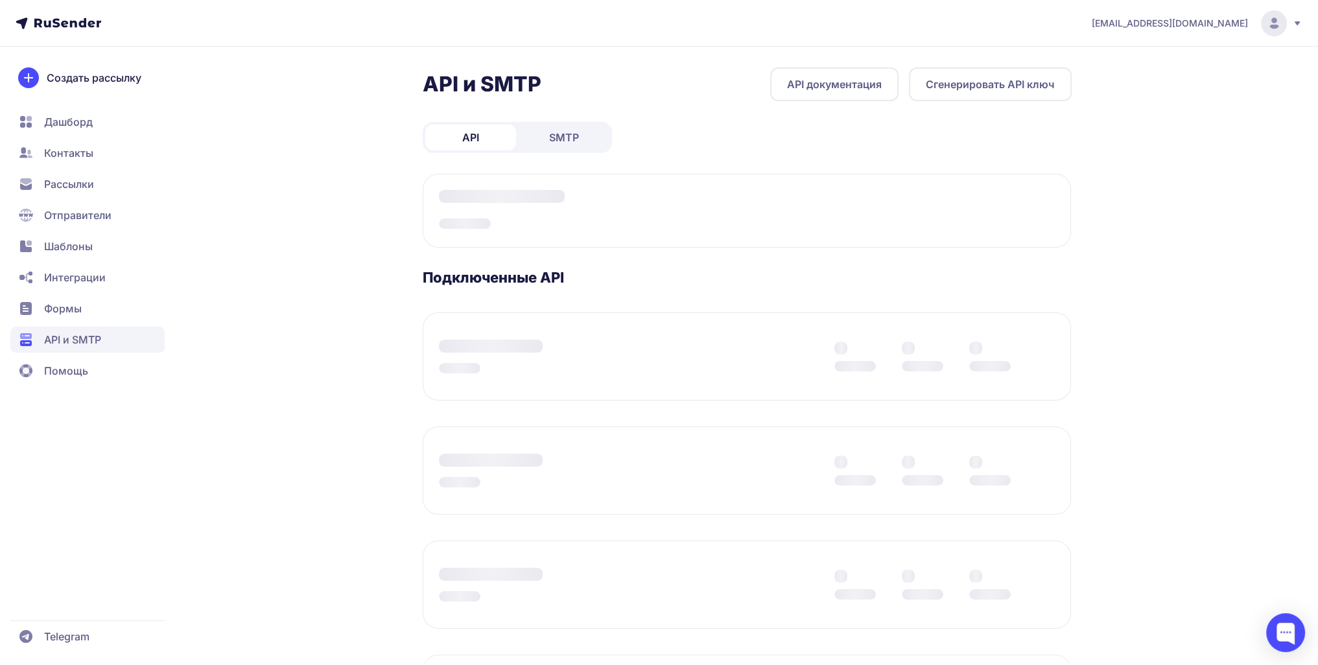
click at [65, 307] on span "Формы" at bounding box center [63, 309] width 38 height 16
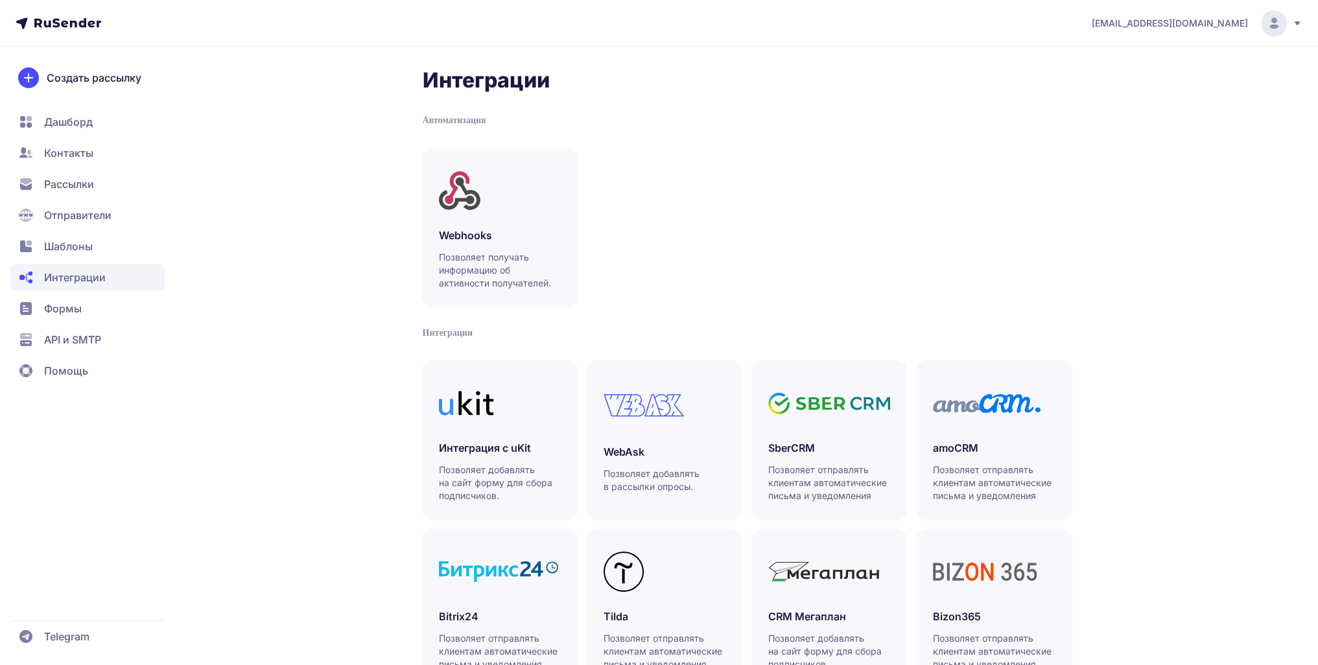
click at [78, 249] on span "Шаблоны" at bounding box center [68, 247] width 49 height 16
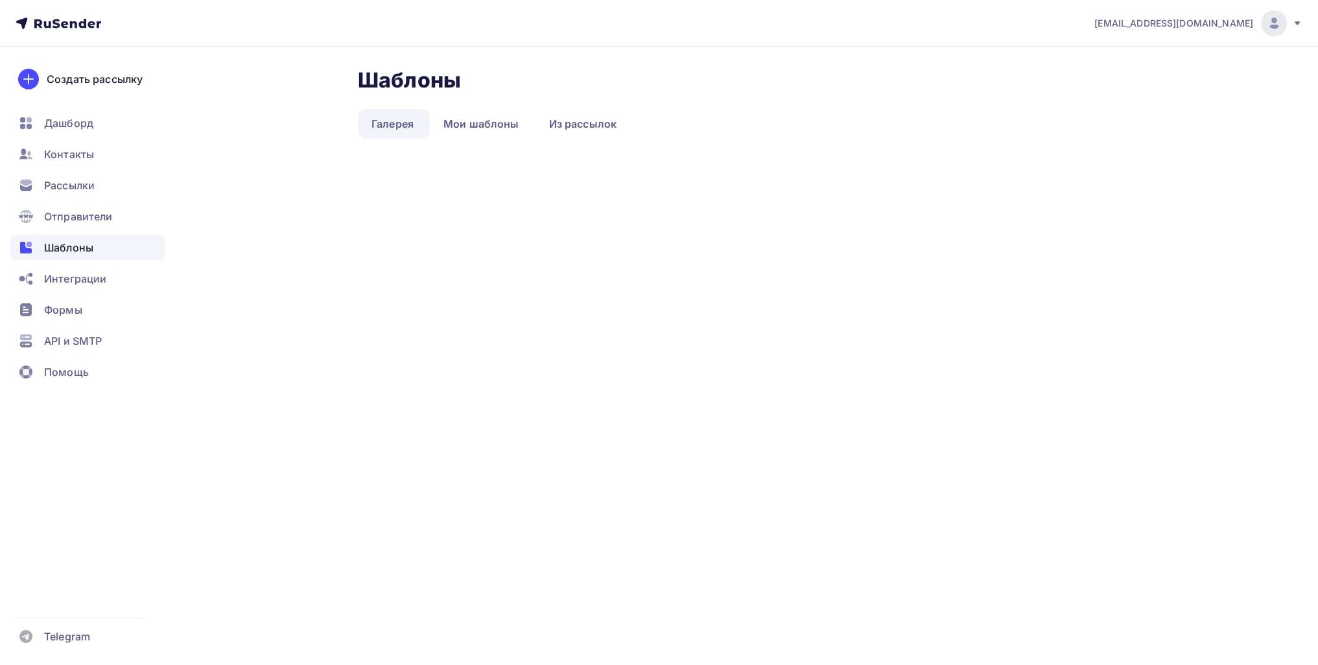
click at [92, 216] on span "Отправители" at bounding box center [78, 217] width 69 height 16
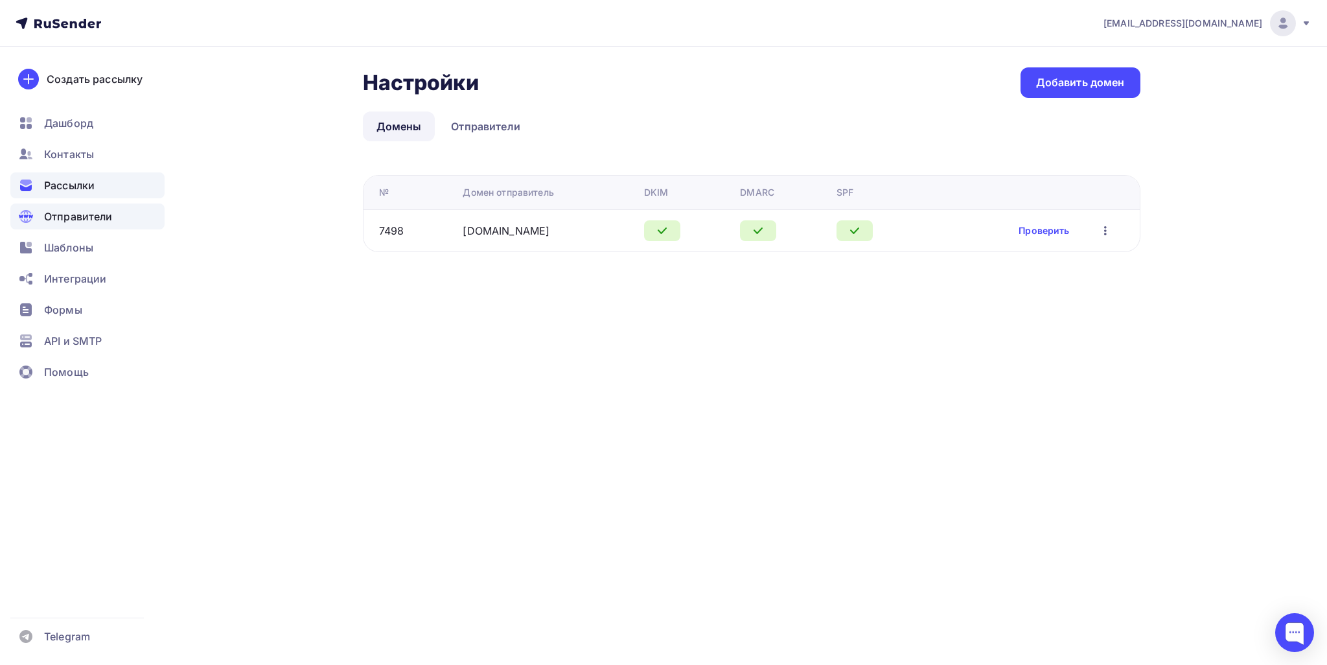
click at [87, 196] on div "Рассылки" at bounding box center [87, 185] width 154 height 26
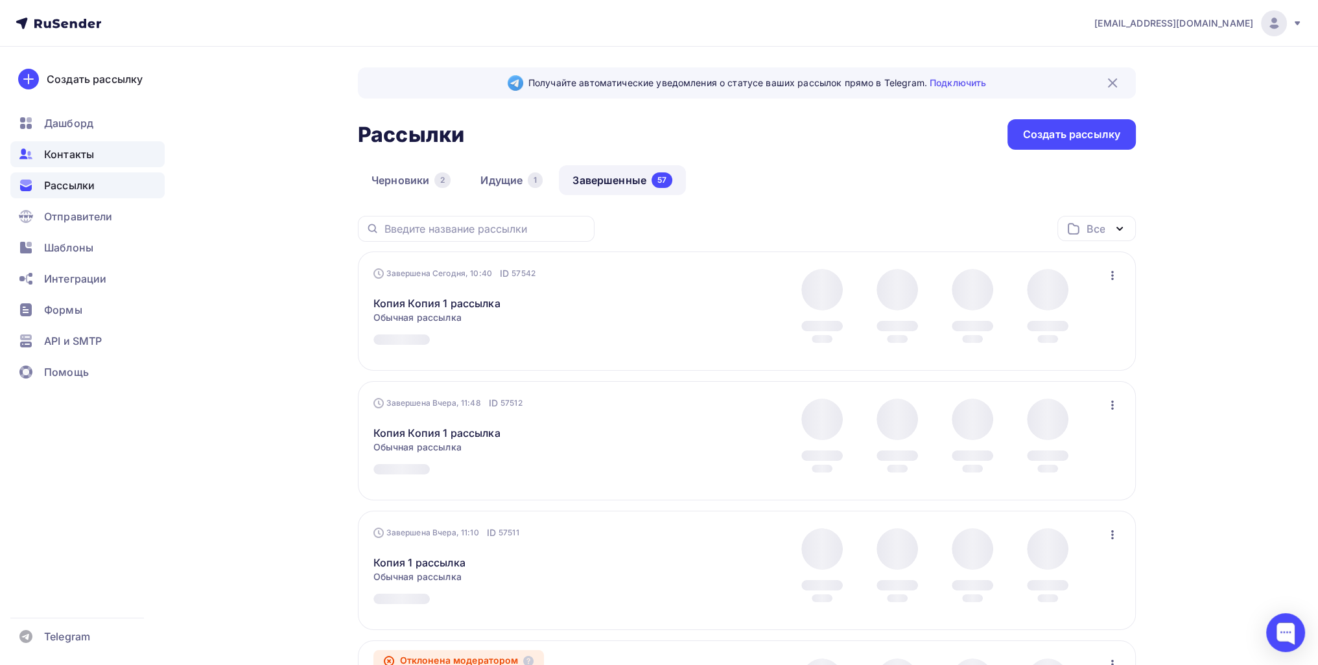
click at [46, 154] on span "Контакты" at bounding box center [69, 154] width 50 height 16
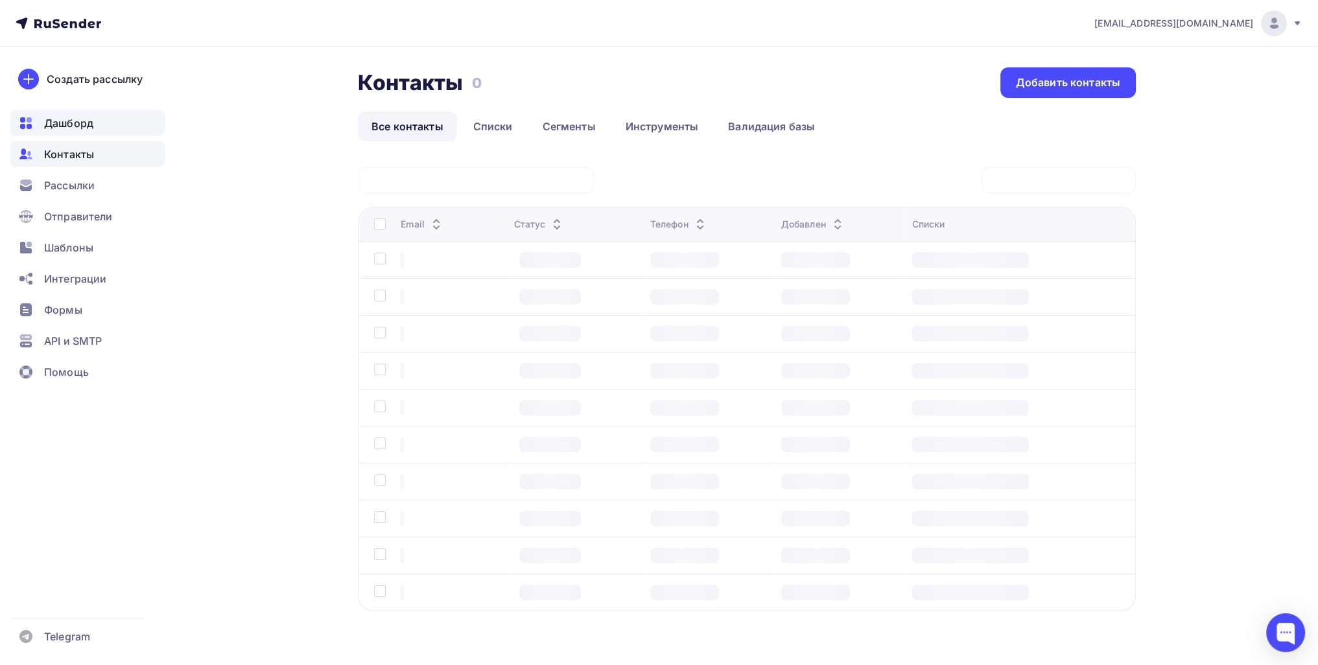
click at [54, 114] on div "Дашборд" at bounding box center [87, 123] width 154 height 26
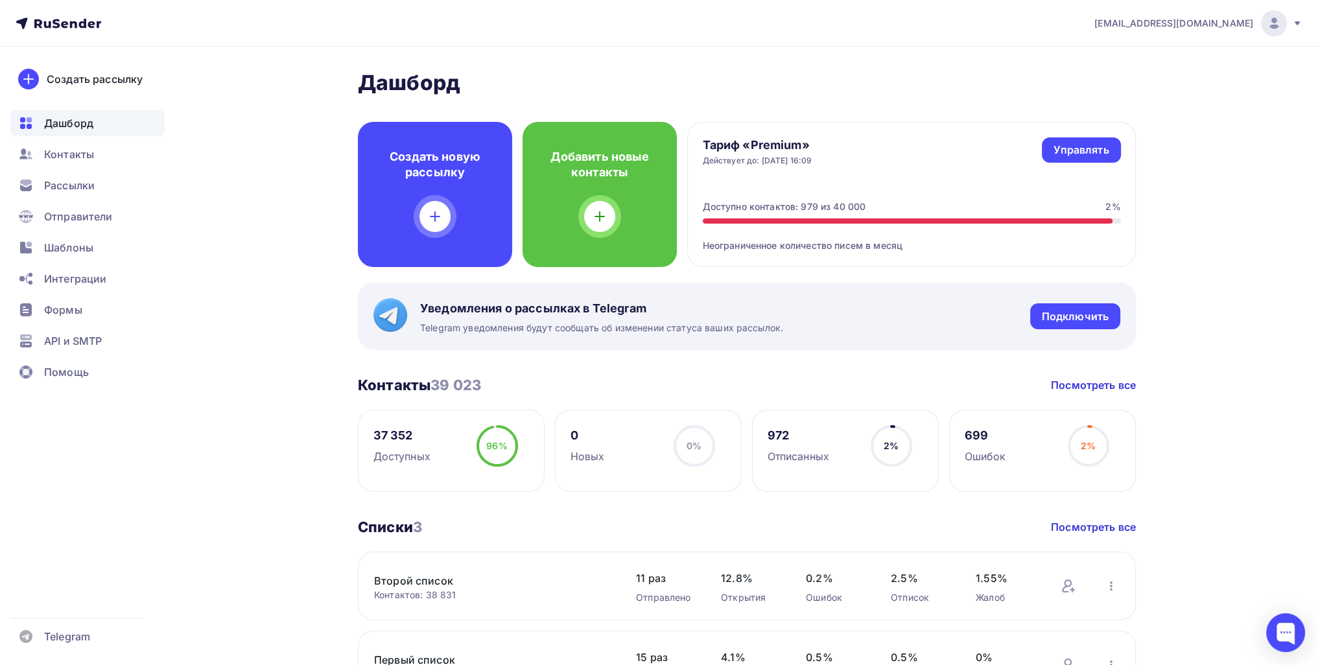
click at [1212, 13] on div "mironov1-93@mail.ru" at bounding box center [1198, 23] width 208 height 26
click at [1158, 47] on link "Аккаунт" at bounding box center [1185, 57] width 218 height 26
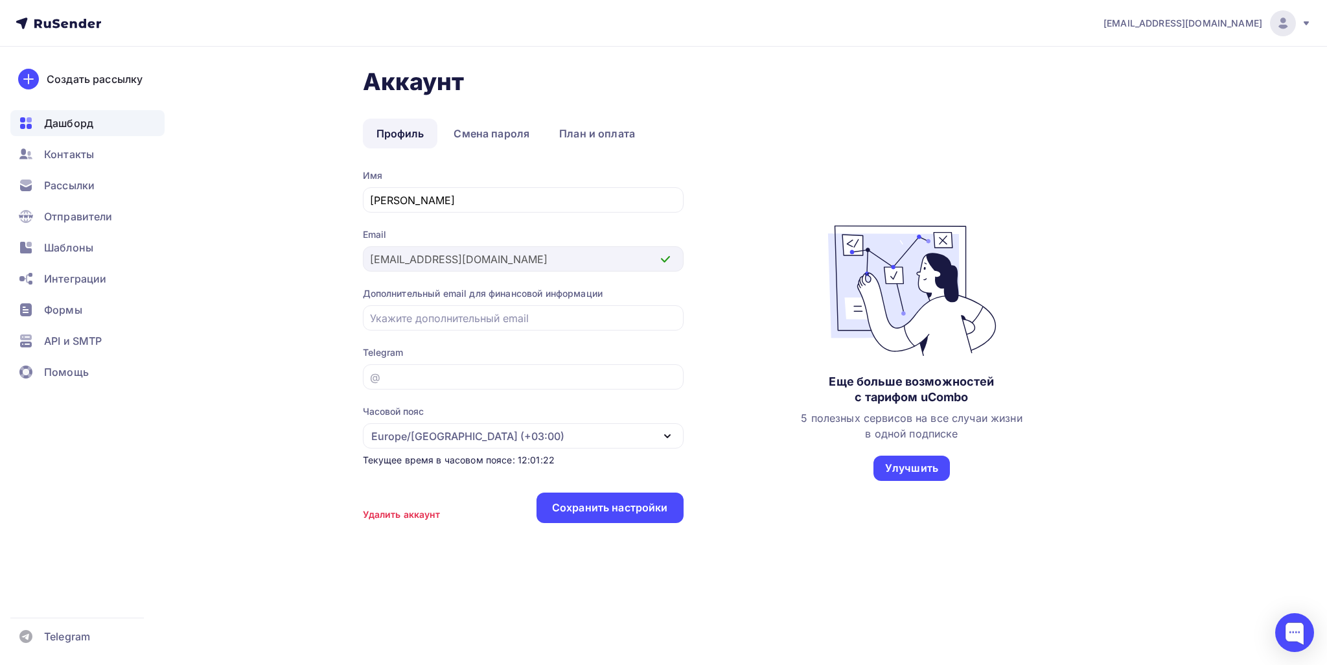
click at [84, 133] on div "Дашборд" at bounding box center [87, 123] width 154 height 26
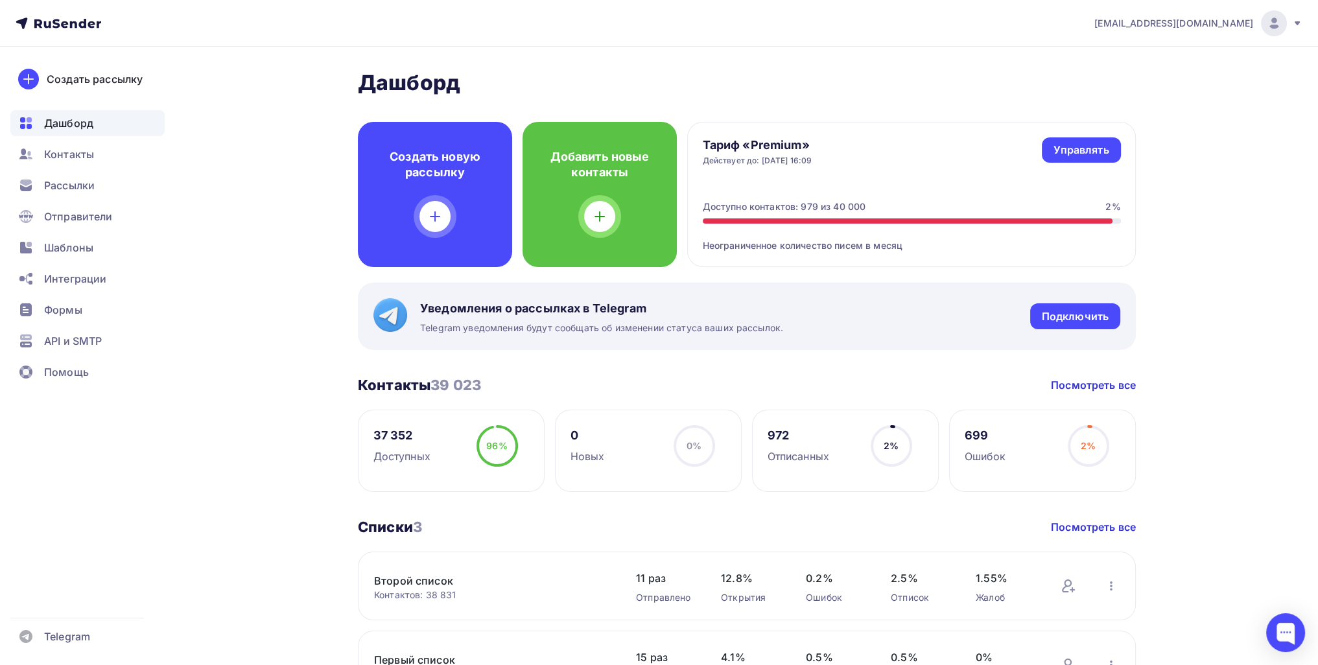
click at [60, 198] on ul "Дашборд Контакты Рассылки Отправители Шаблоны Интеграции Формы API и SMTP Помощь" at bounding box center [87, 251] width 154 height 282
click at [60, 187] on span "Рассылки" at bounding box center [69, 186] width 51 height 16
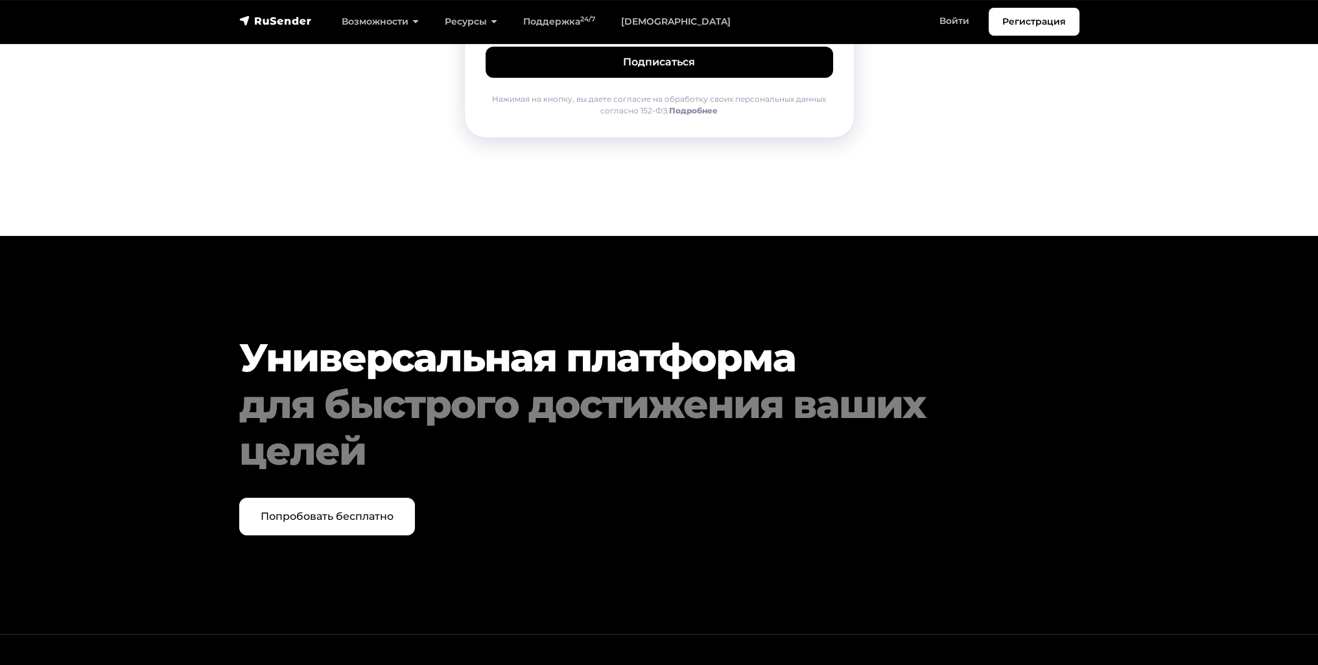
scroll to position [6583, 0]
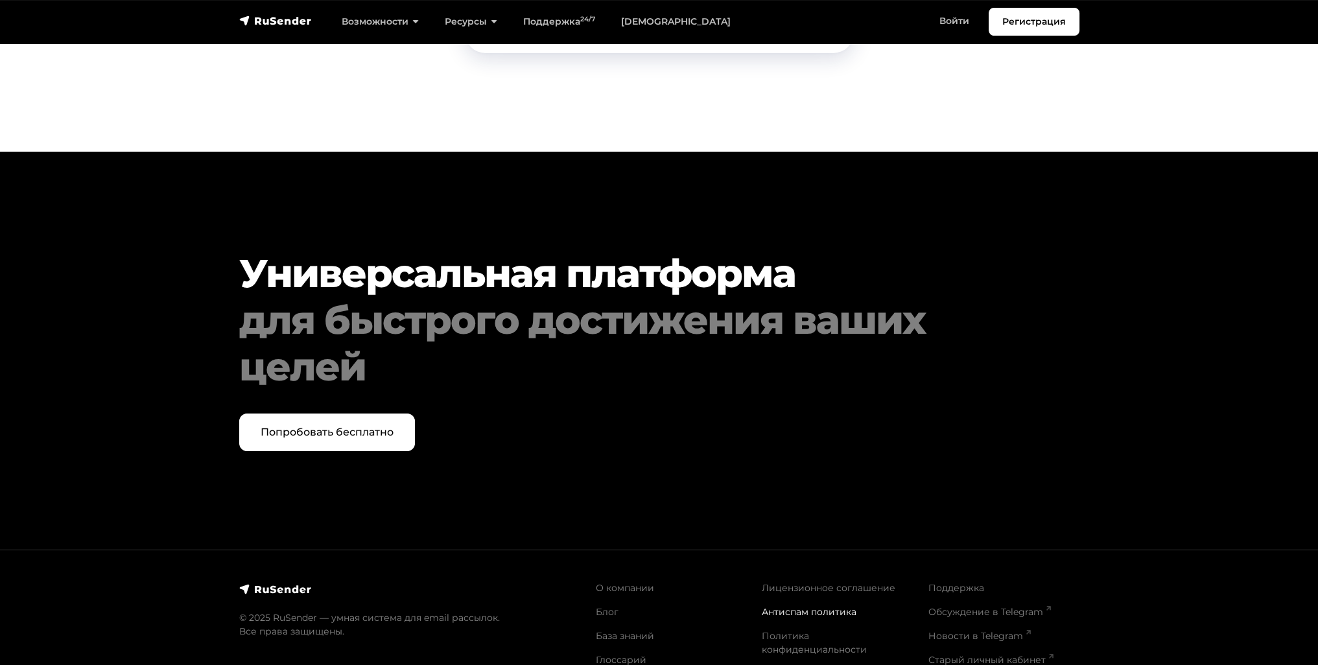
click at [788, 606] on link "Антиспам политика" at bounding box center [809, 612] width 95 height 12
